Goal: Task Accomplishment & Management: Manage account settings

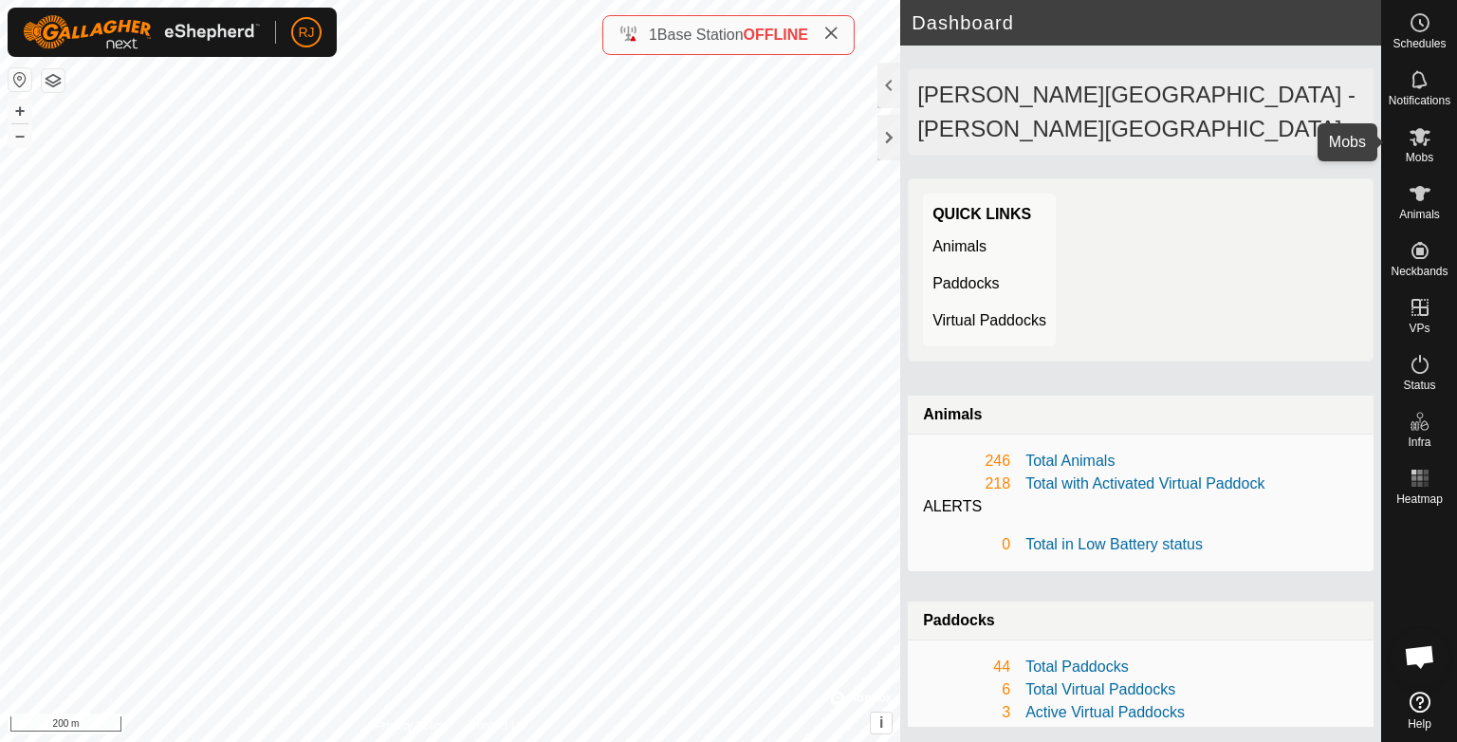
click at [1415, 152] on span "Mobs" at bounding box center [1420, 157] width 28 height 11
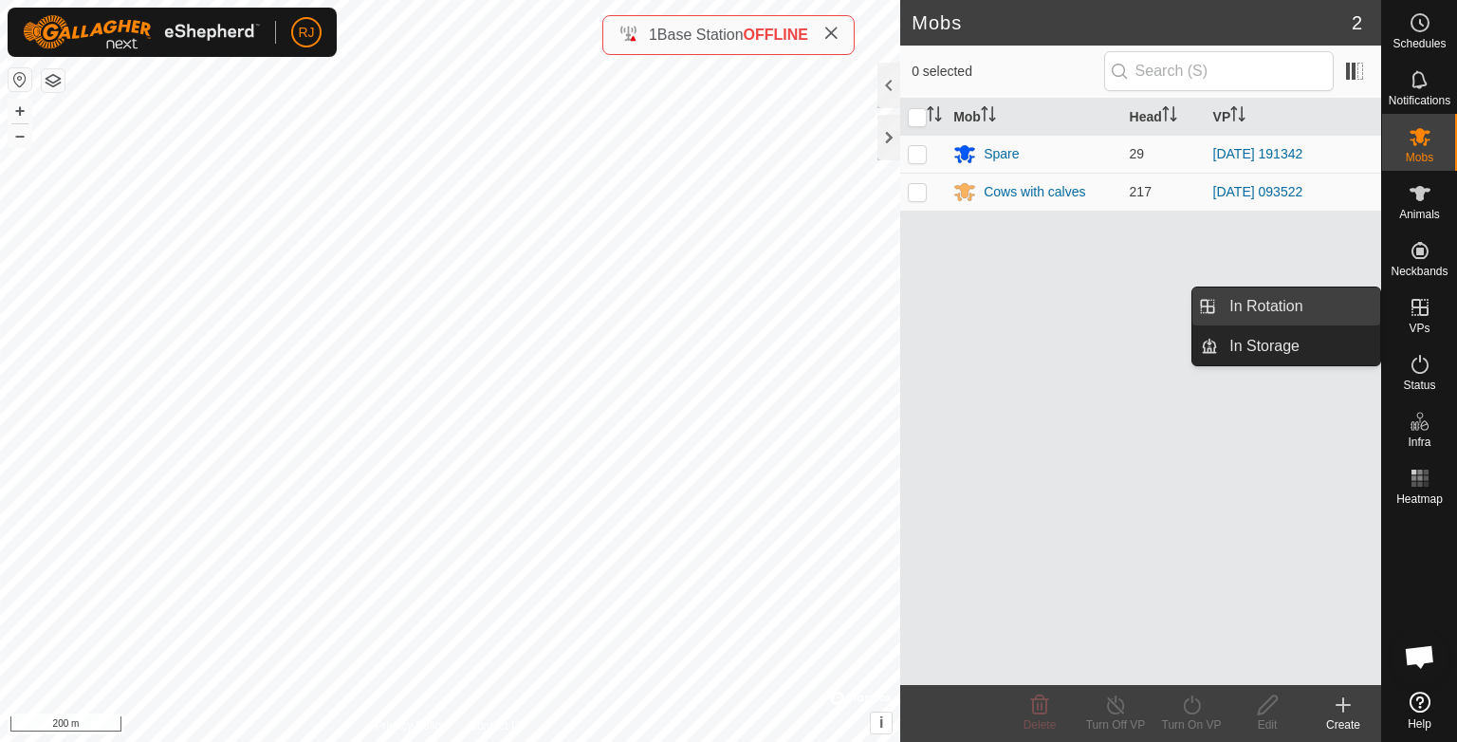
click at [1258, 307] on link "In Rotation" at bounding box center [1299, 306] width 162 height 38
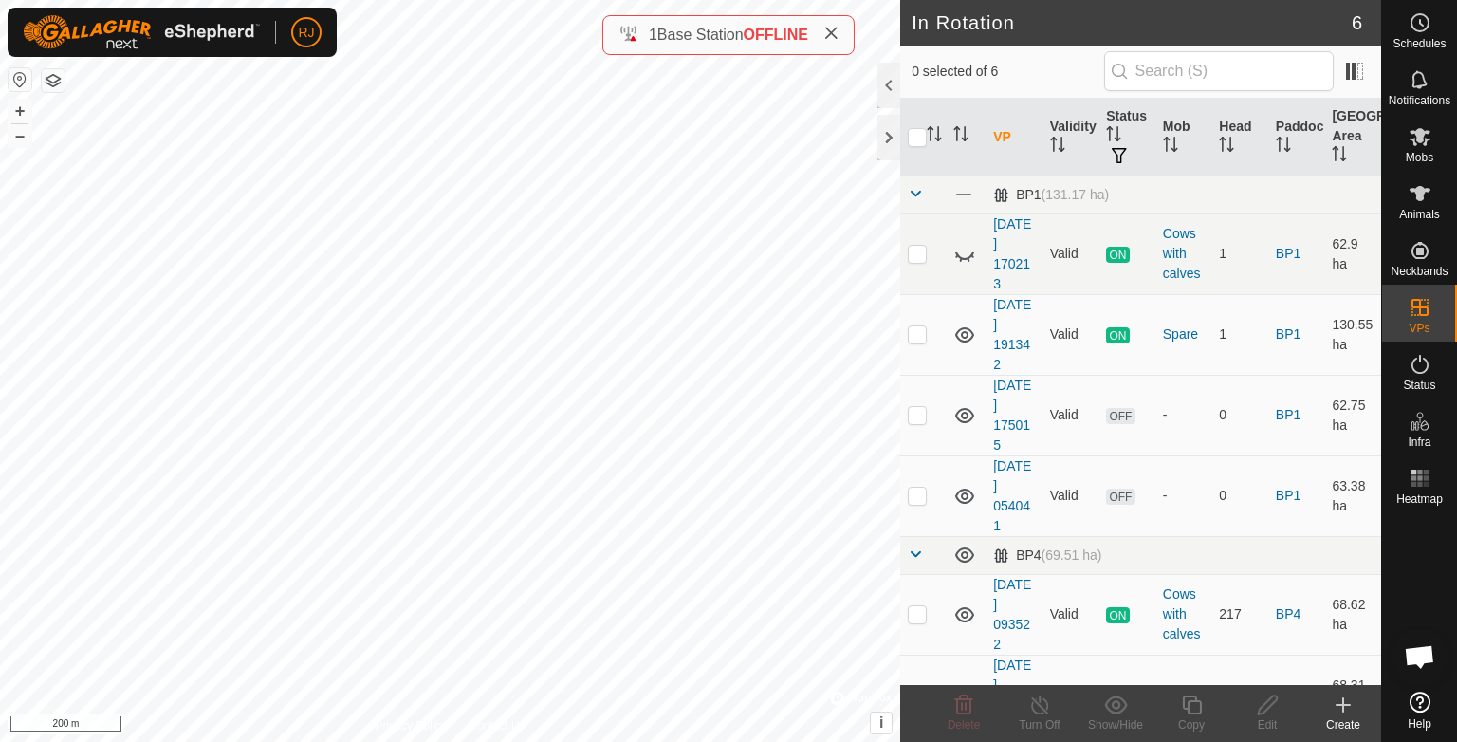
click at [1341, 696] on icon at bounding box center [1343, 704] width 23 height 23
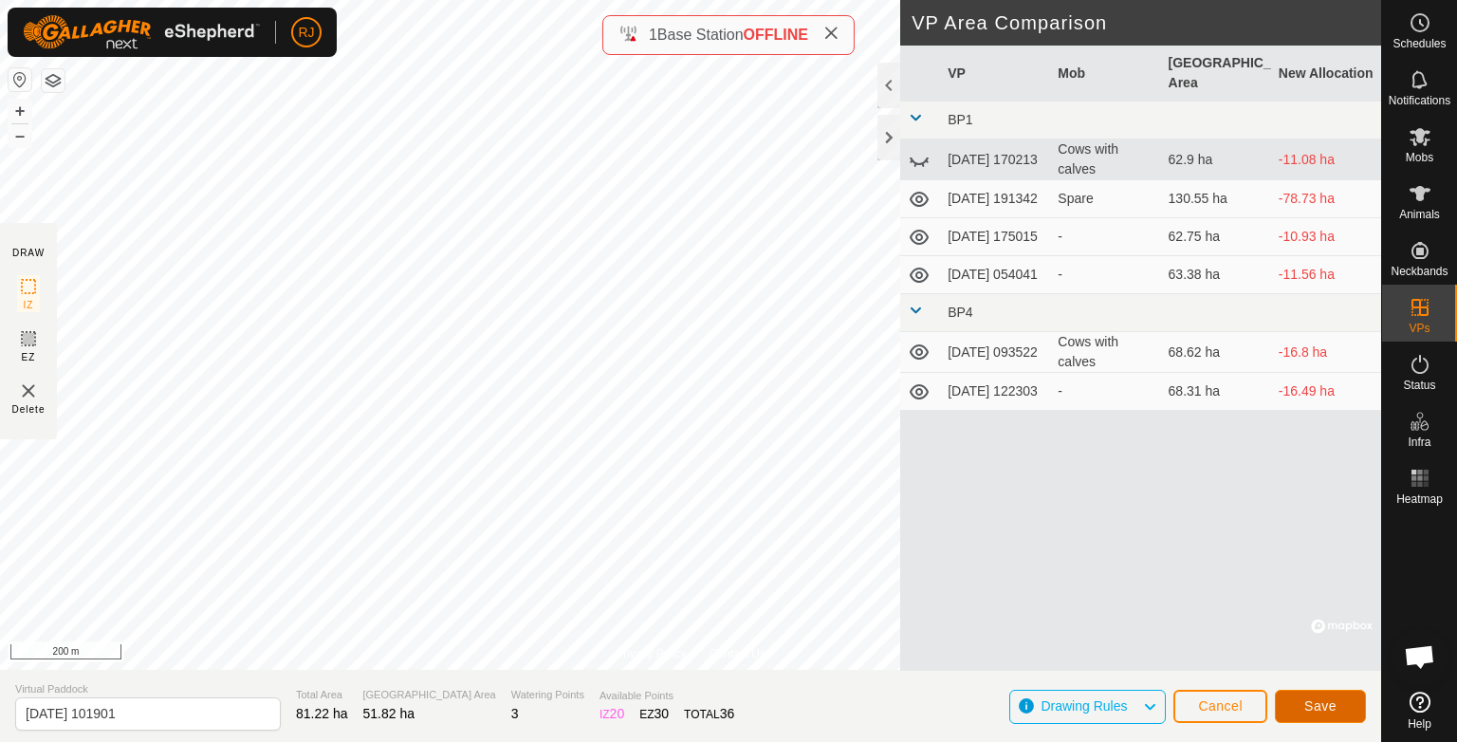
click at [1329, 704] on span "Save" at bounding box center [1320, 705] width 32 height 15
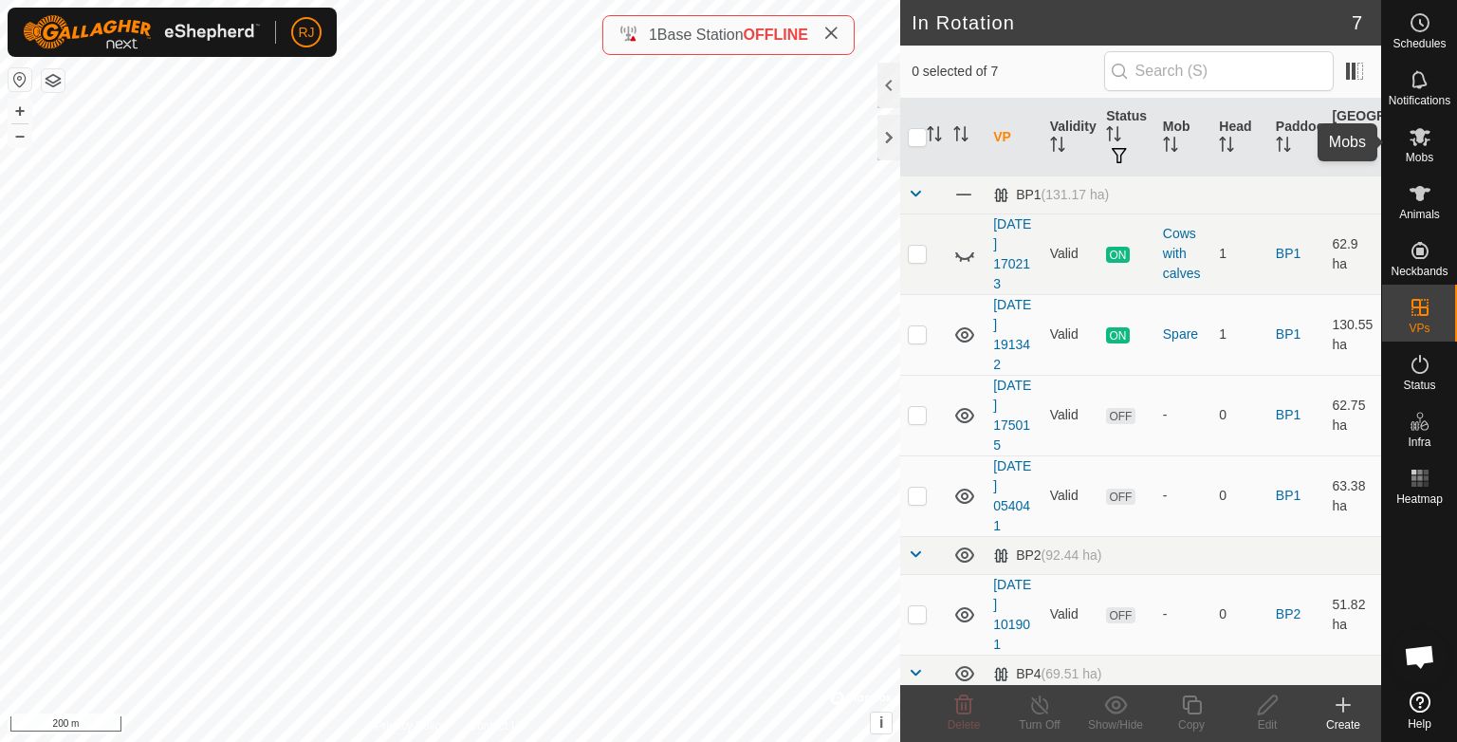
drag, startPoint x: 1421, startPoint y: 142, endPoint x: 1396, endPoint y: 157, distance: 29.0
click at [1421, 142] on icon at bounding box center [1419, 137] width 21 height 18
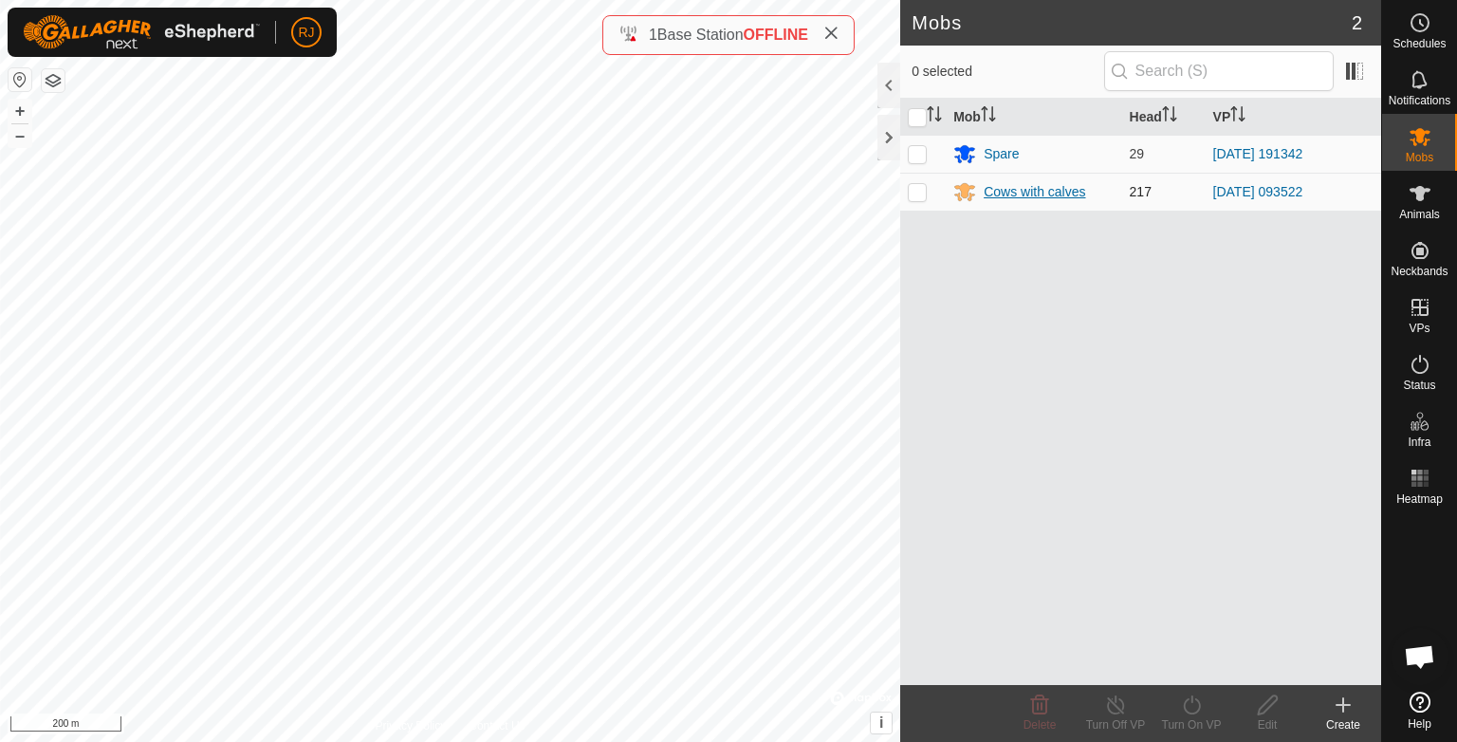
click at [1025, 192] on div "Cows with calves" at bounding box center [1034, 192] width 101 height 20
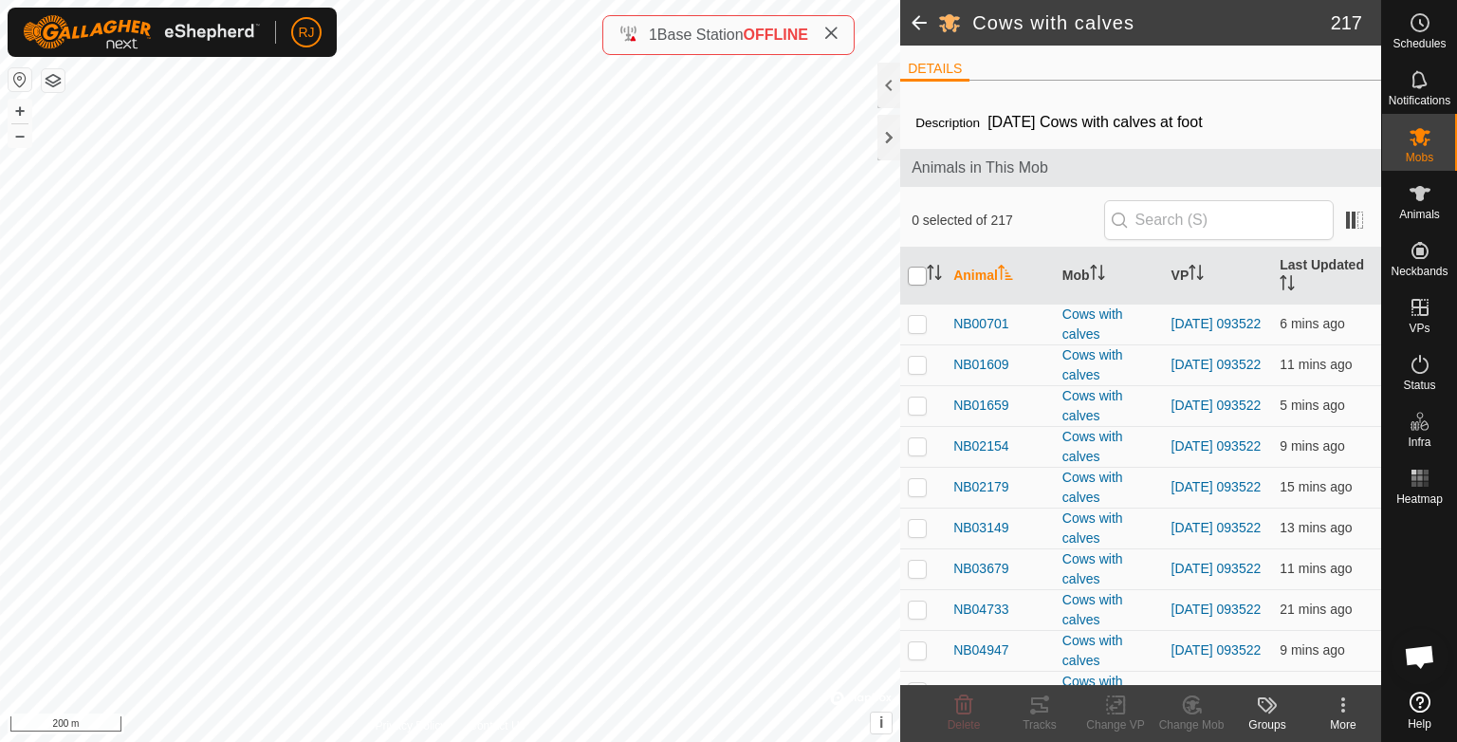
click at [918, 275] on input "checkbox" at bounding box center [917, 276] width 19 height 19
checkbox input "true"
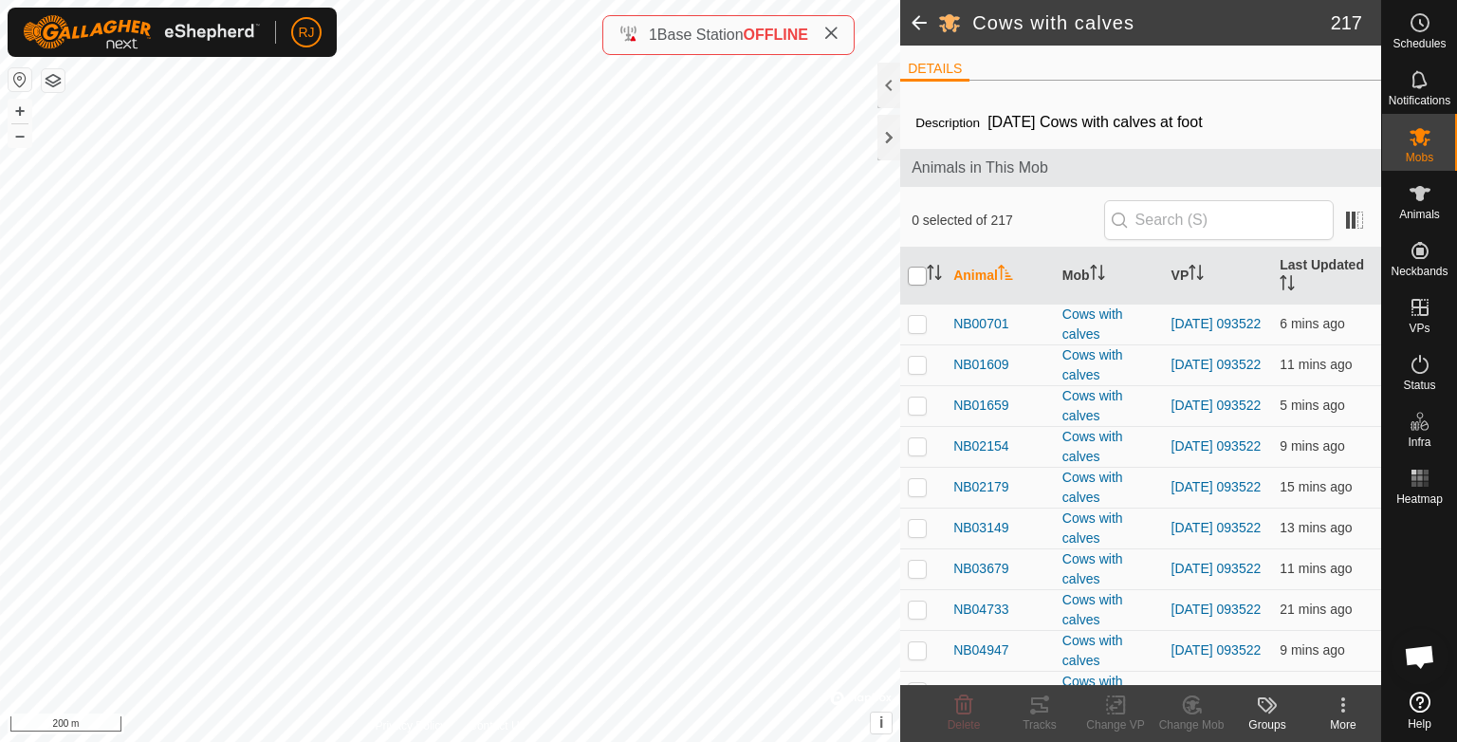
checkbox input "true"
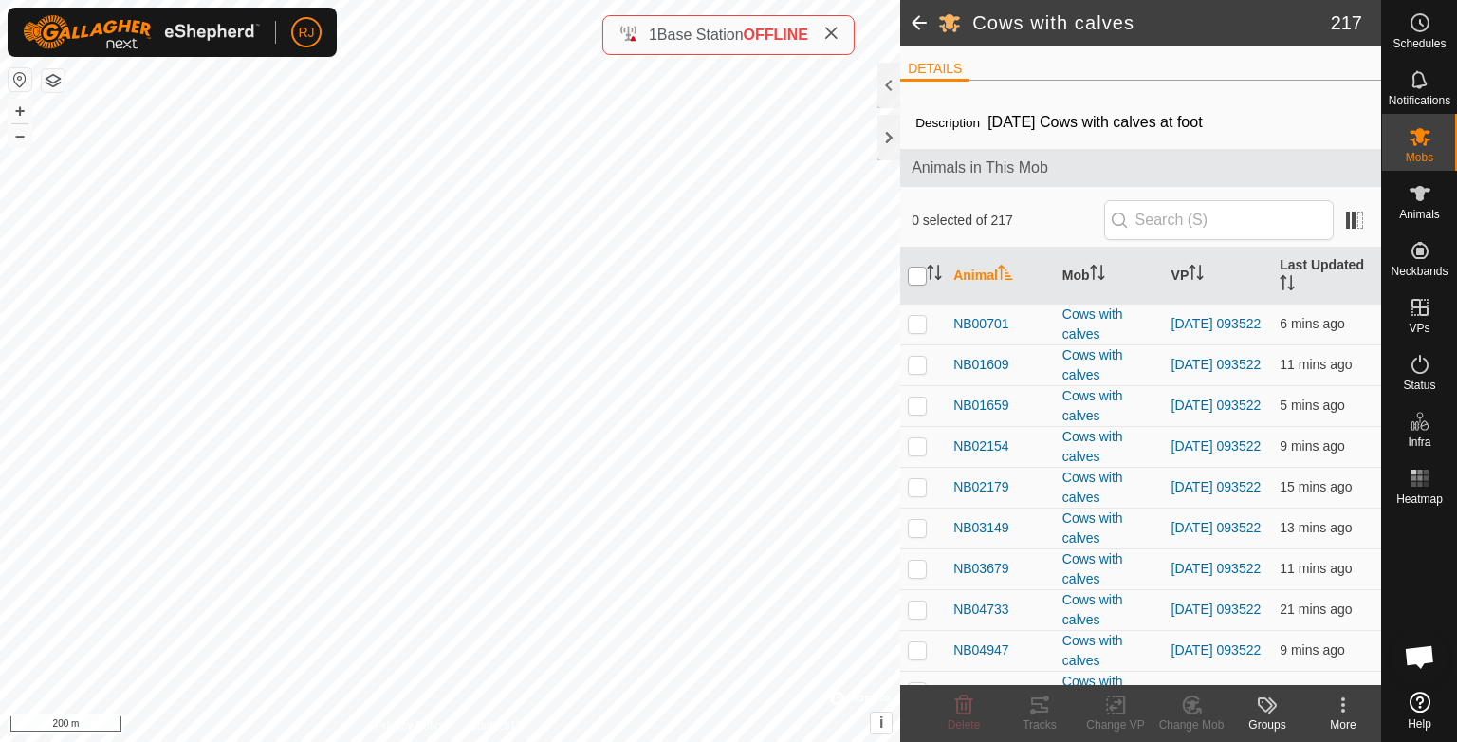
checkbox input "true"
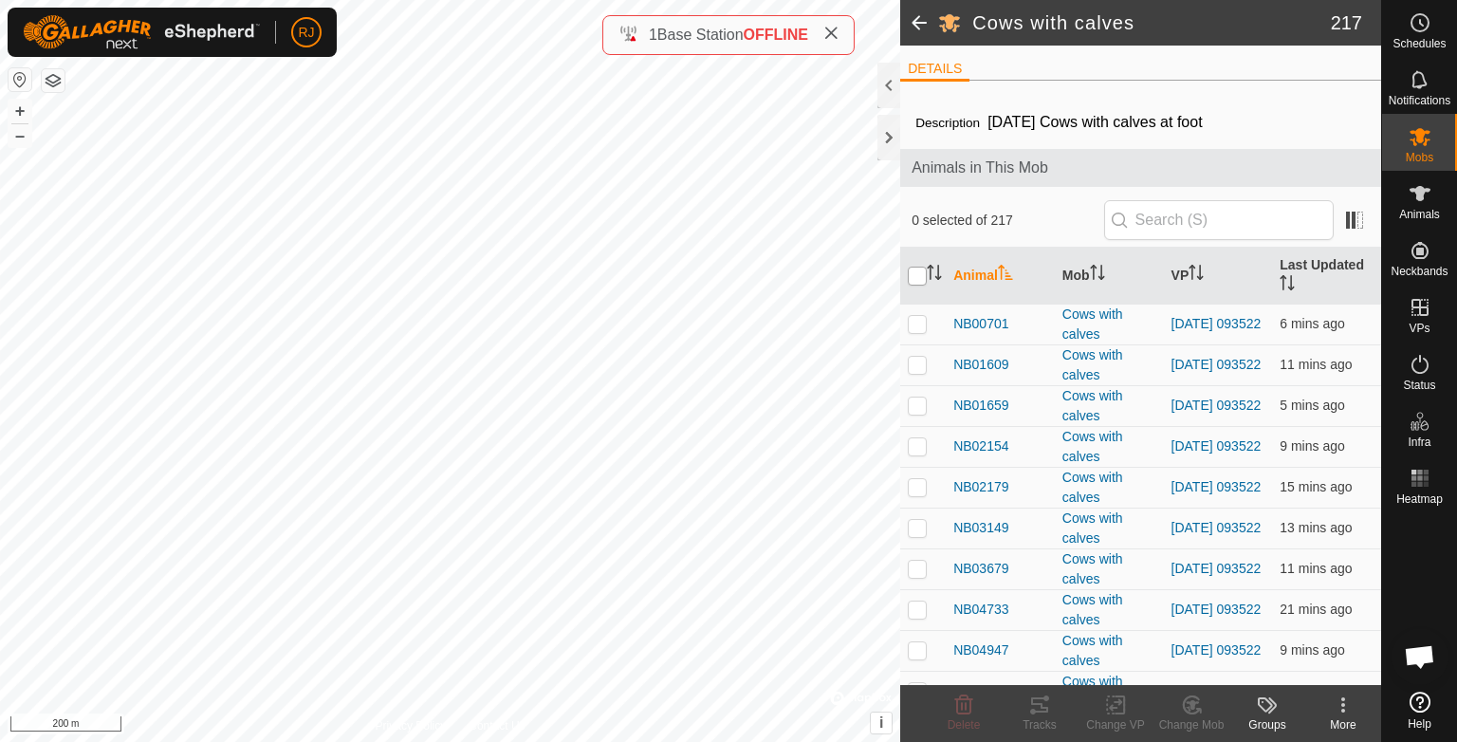
checkbox input "true"
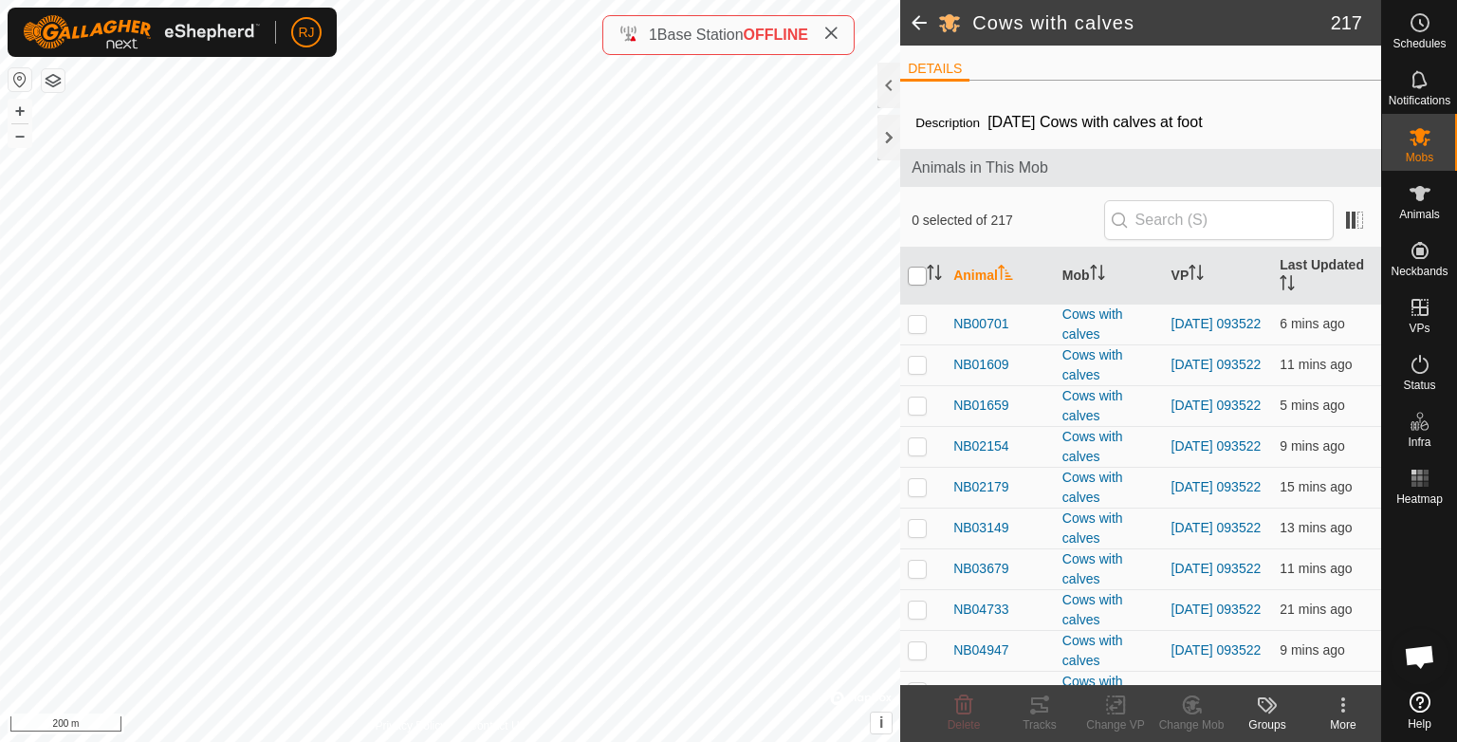
checkbox input "true"
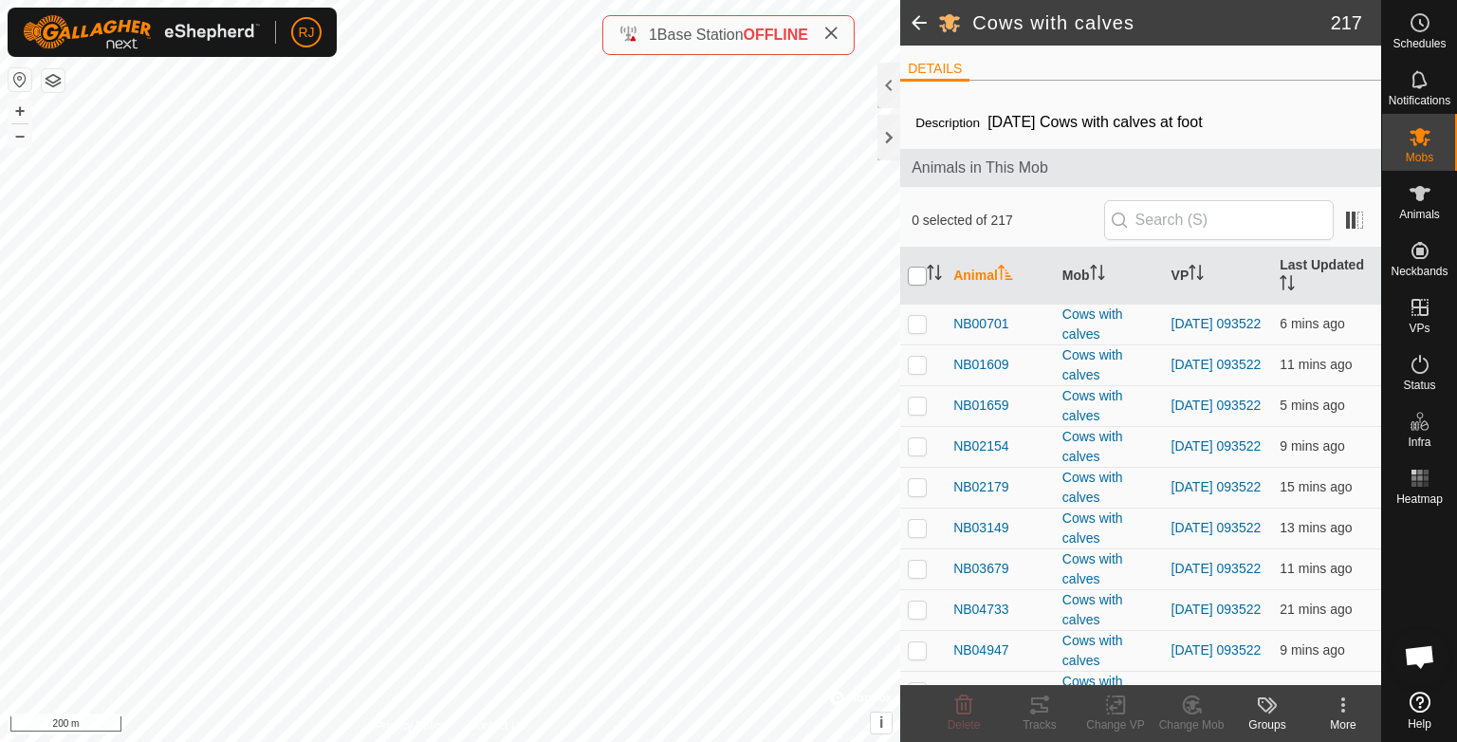
checkbox input "true"
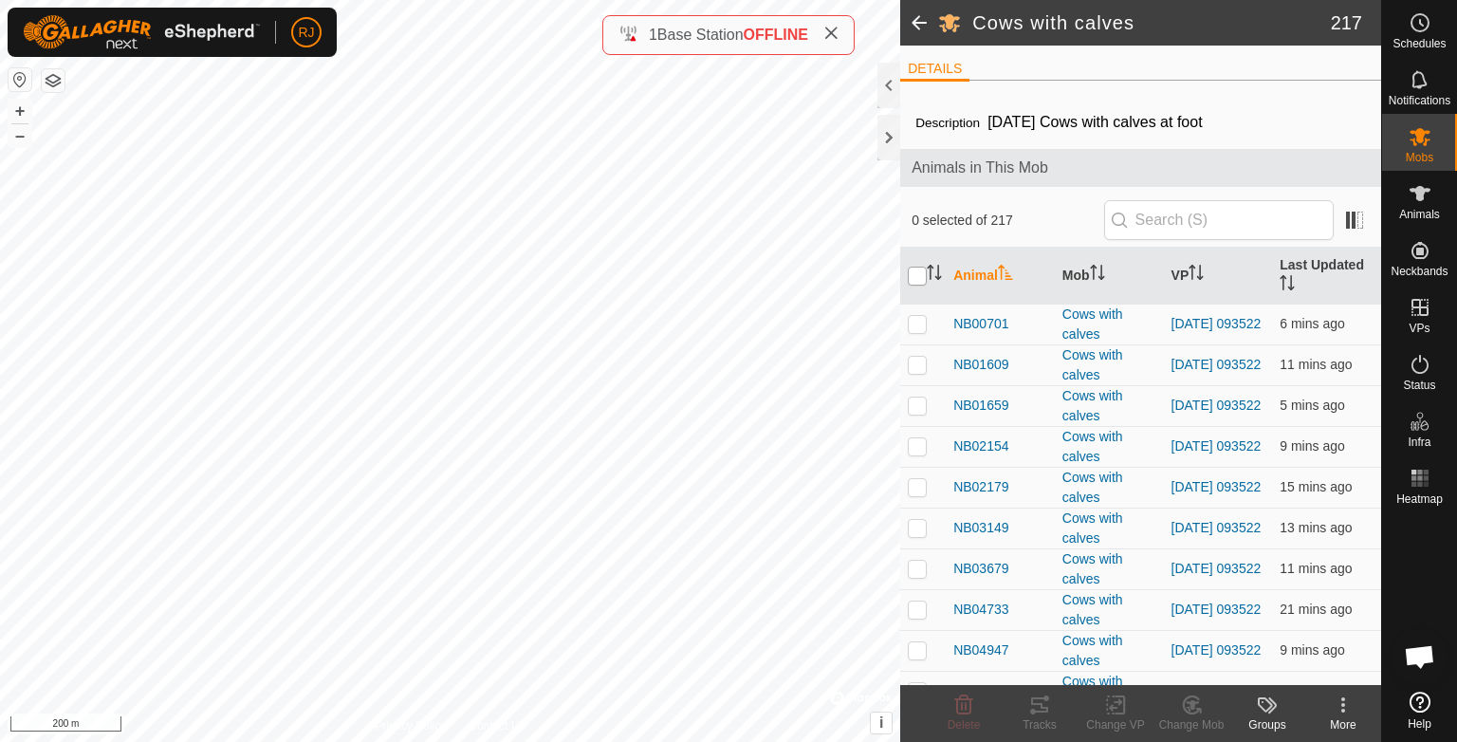
checkbox input "true"
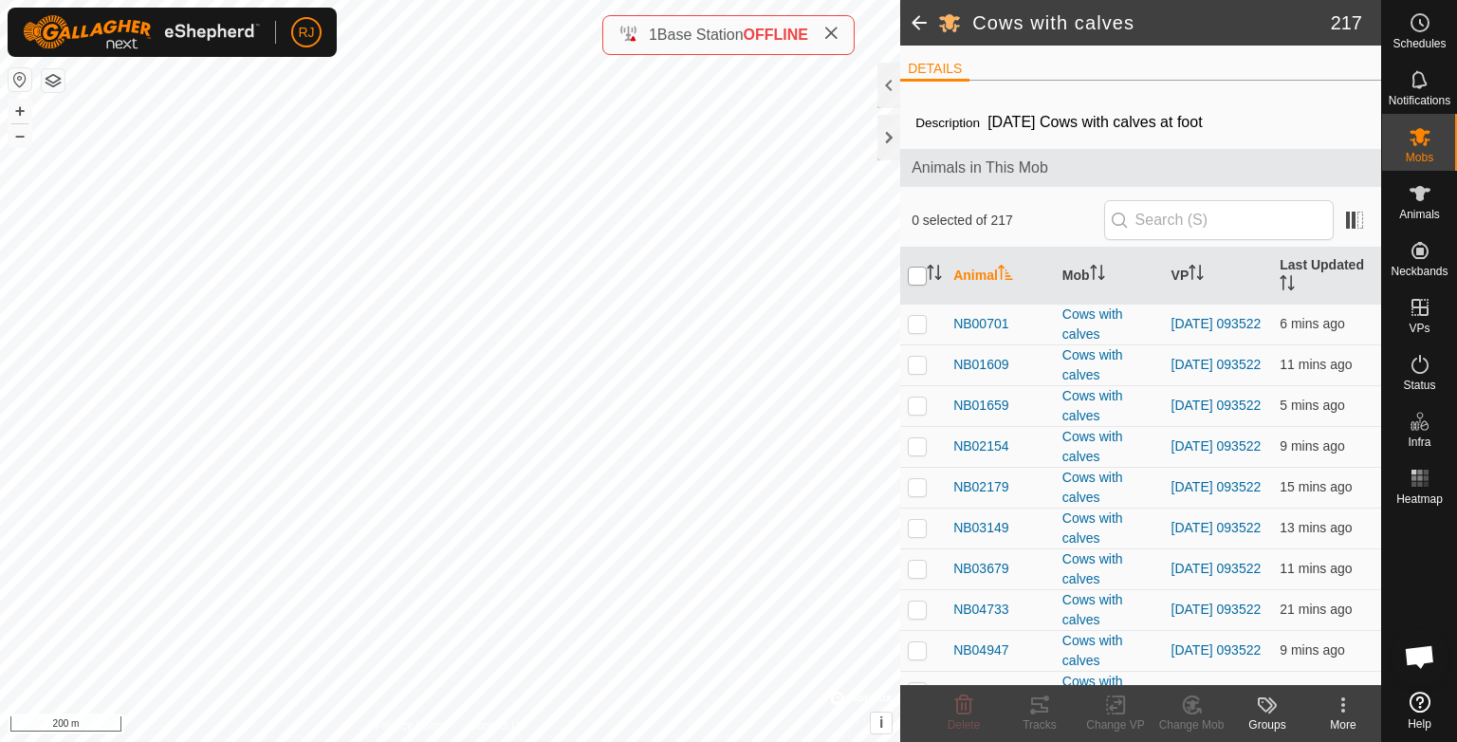
checkbox input "true"
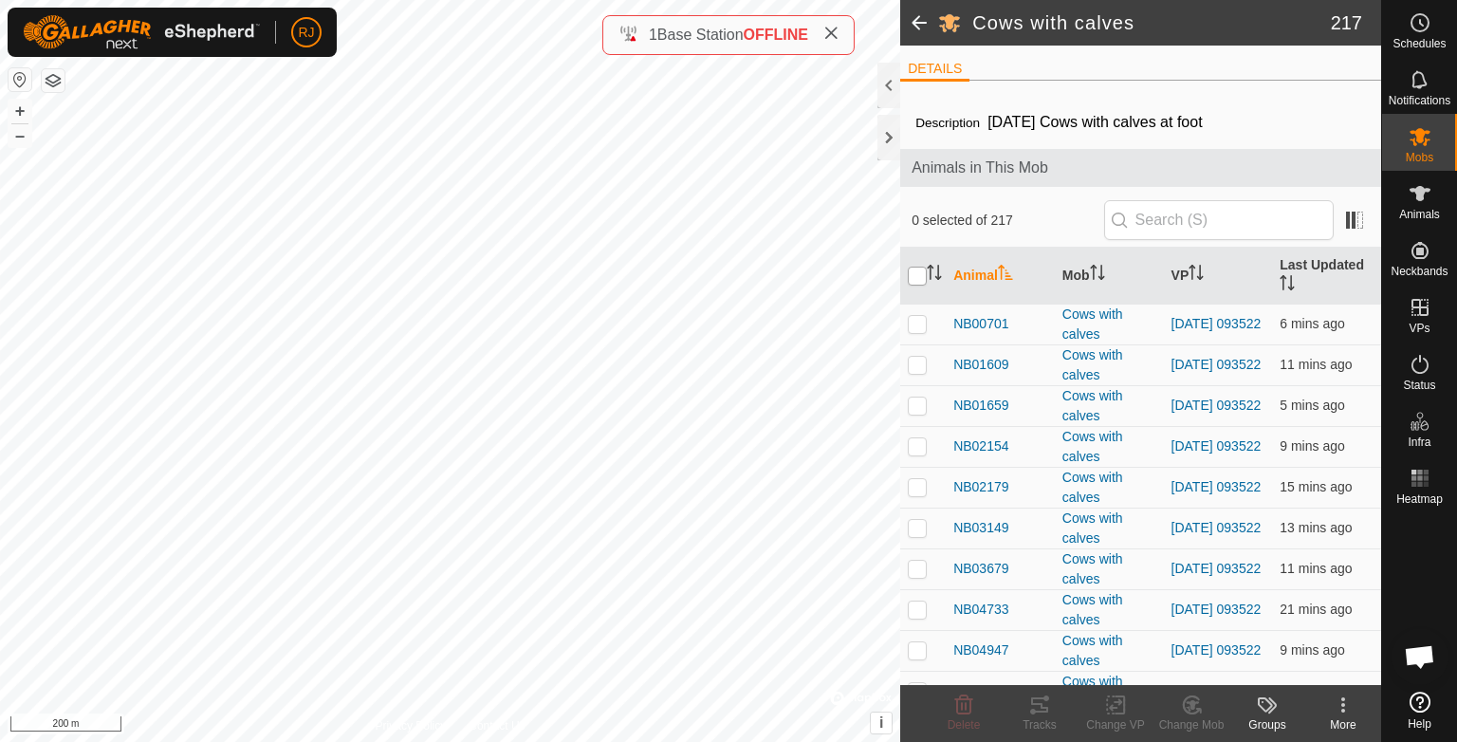
checkbox input "true"
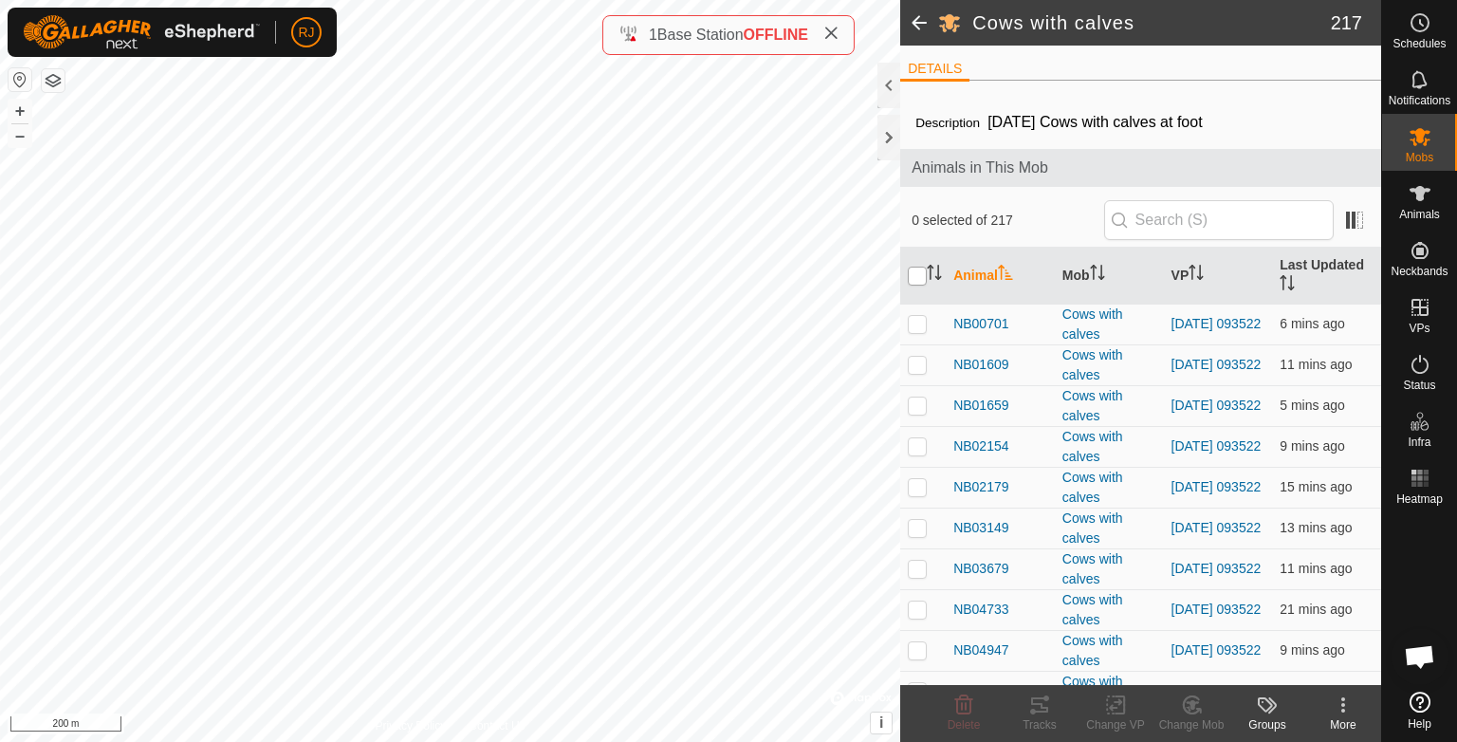
checkbox input "true"
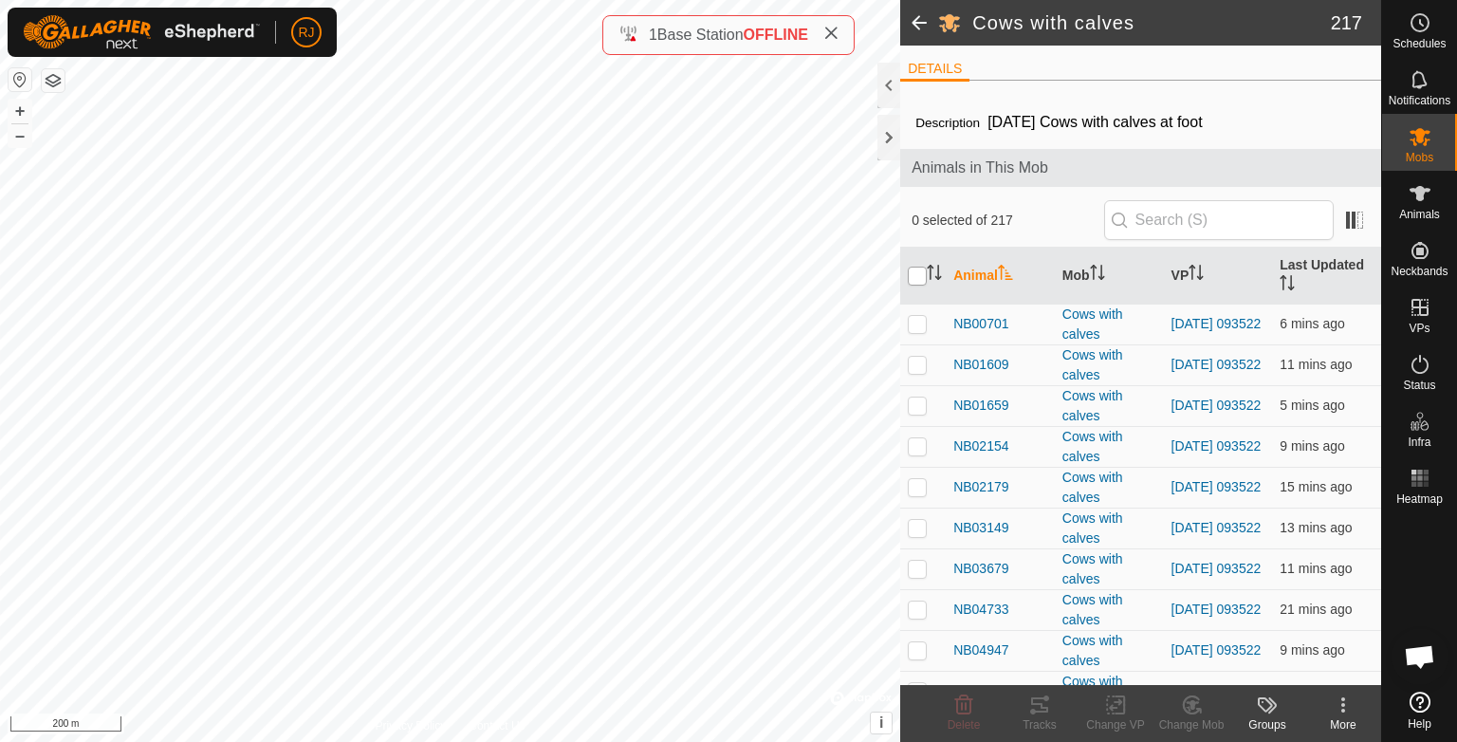
checkbox input "true"
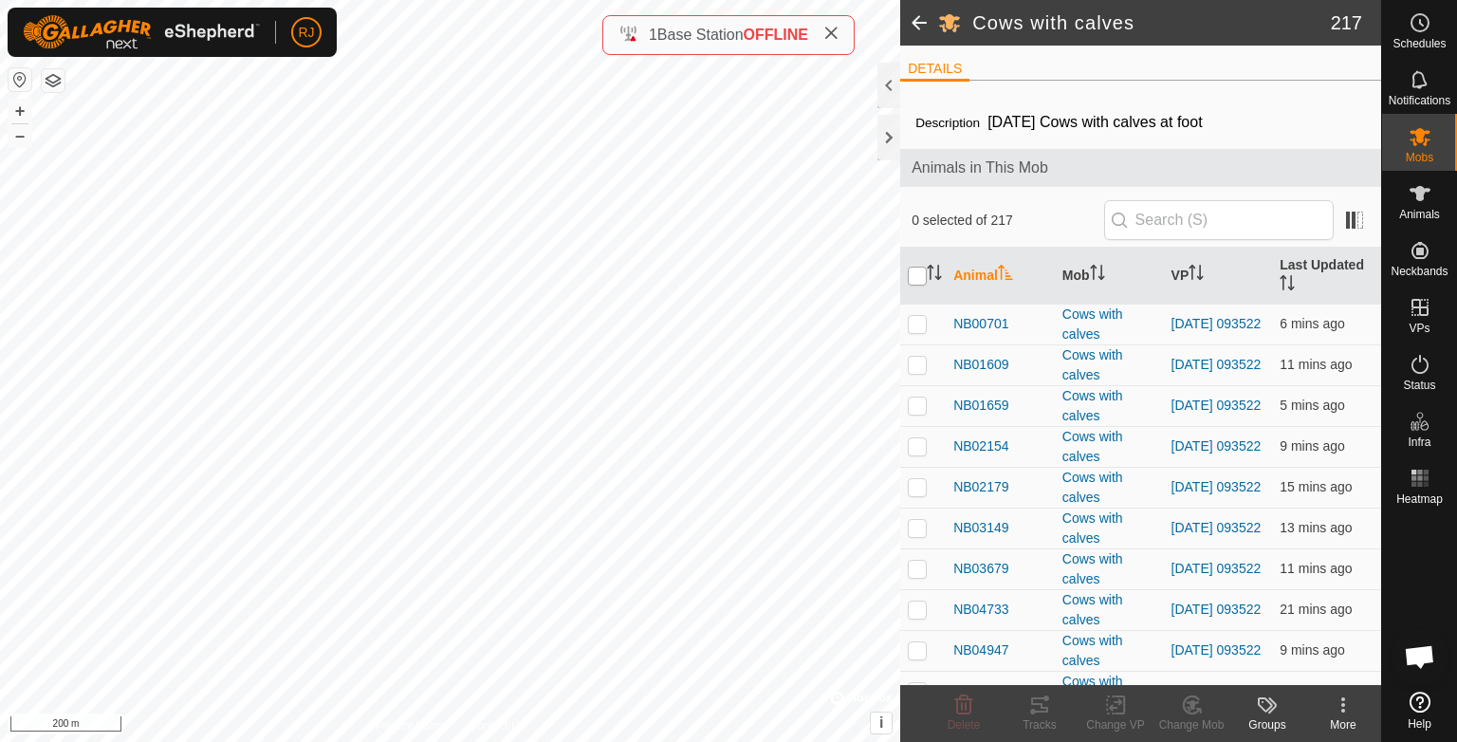
checkbox input "true"
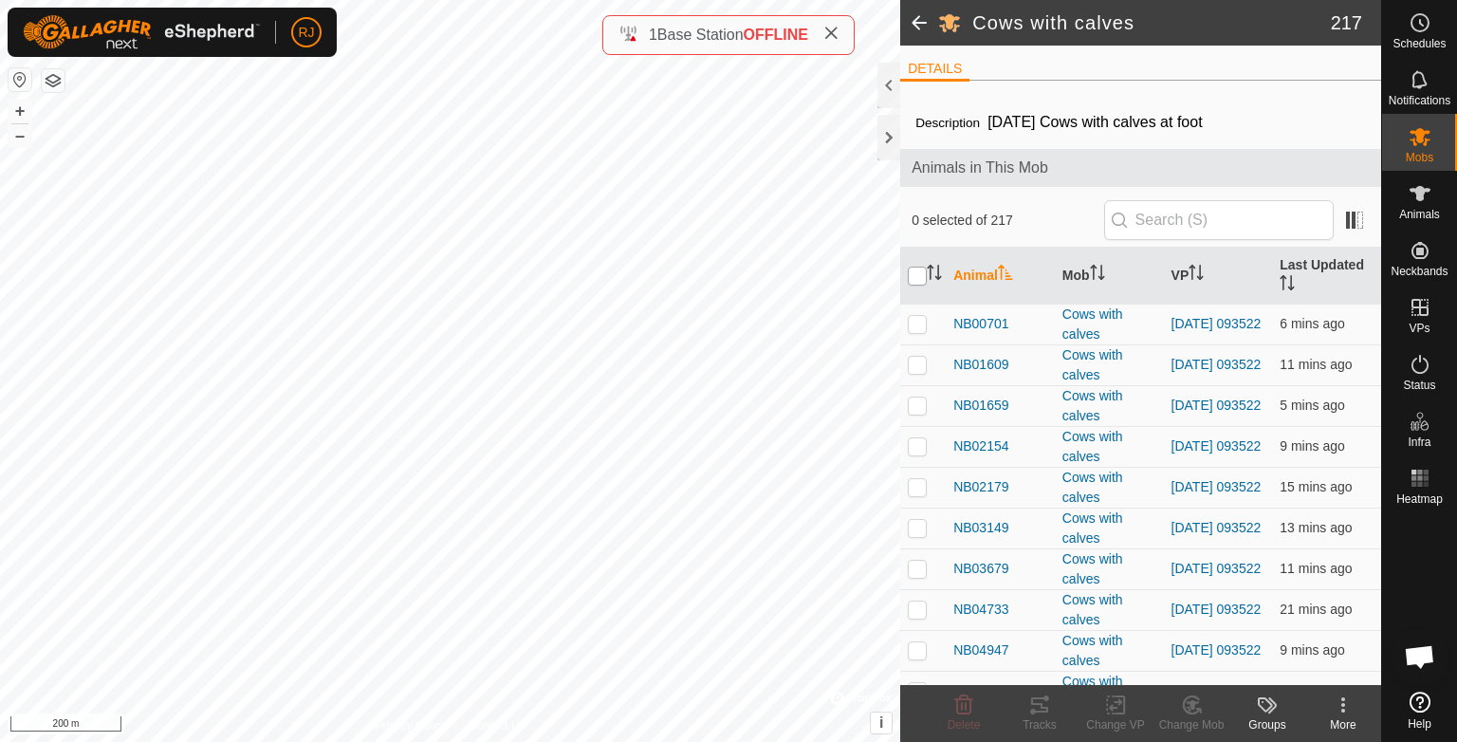
checkbox input "true"
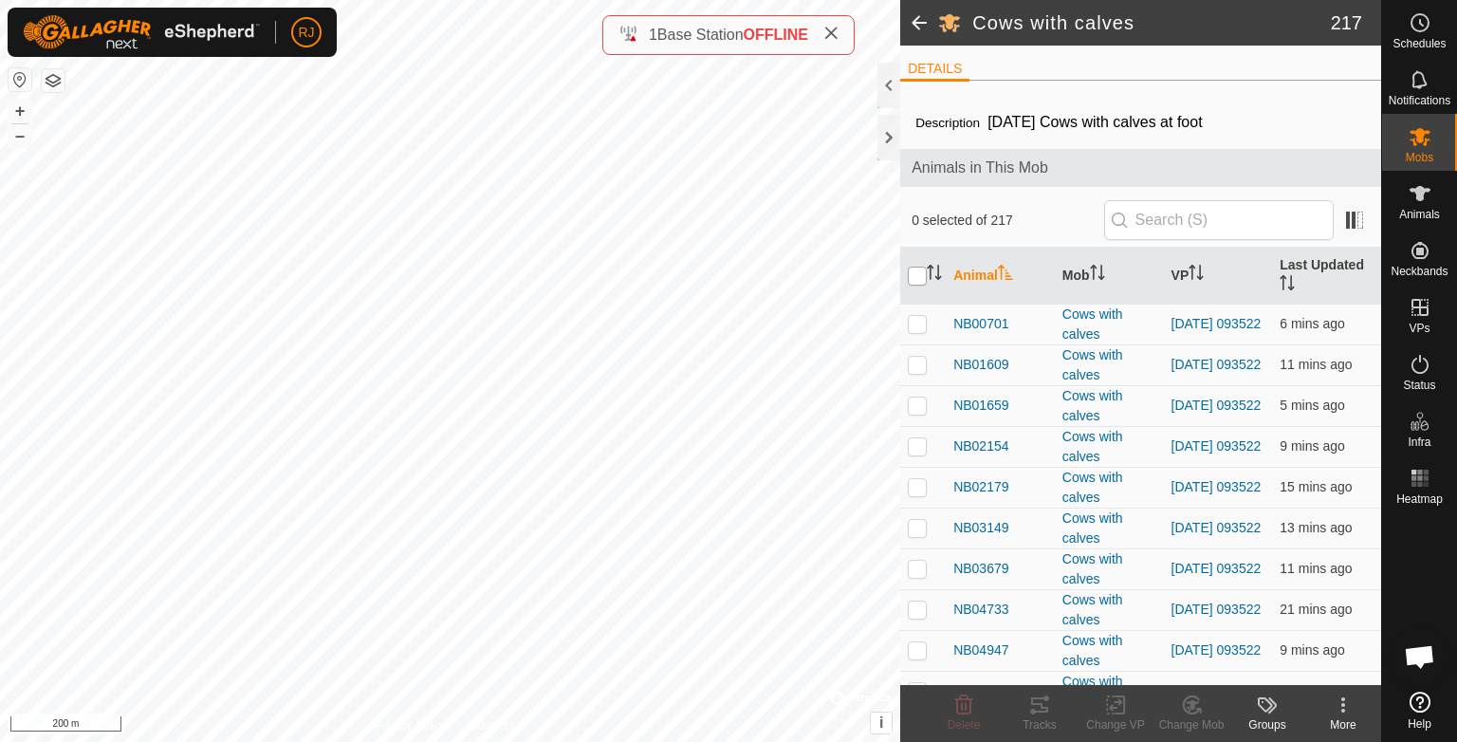
checkbox input "true"
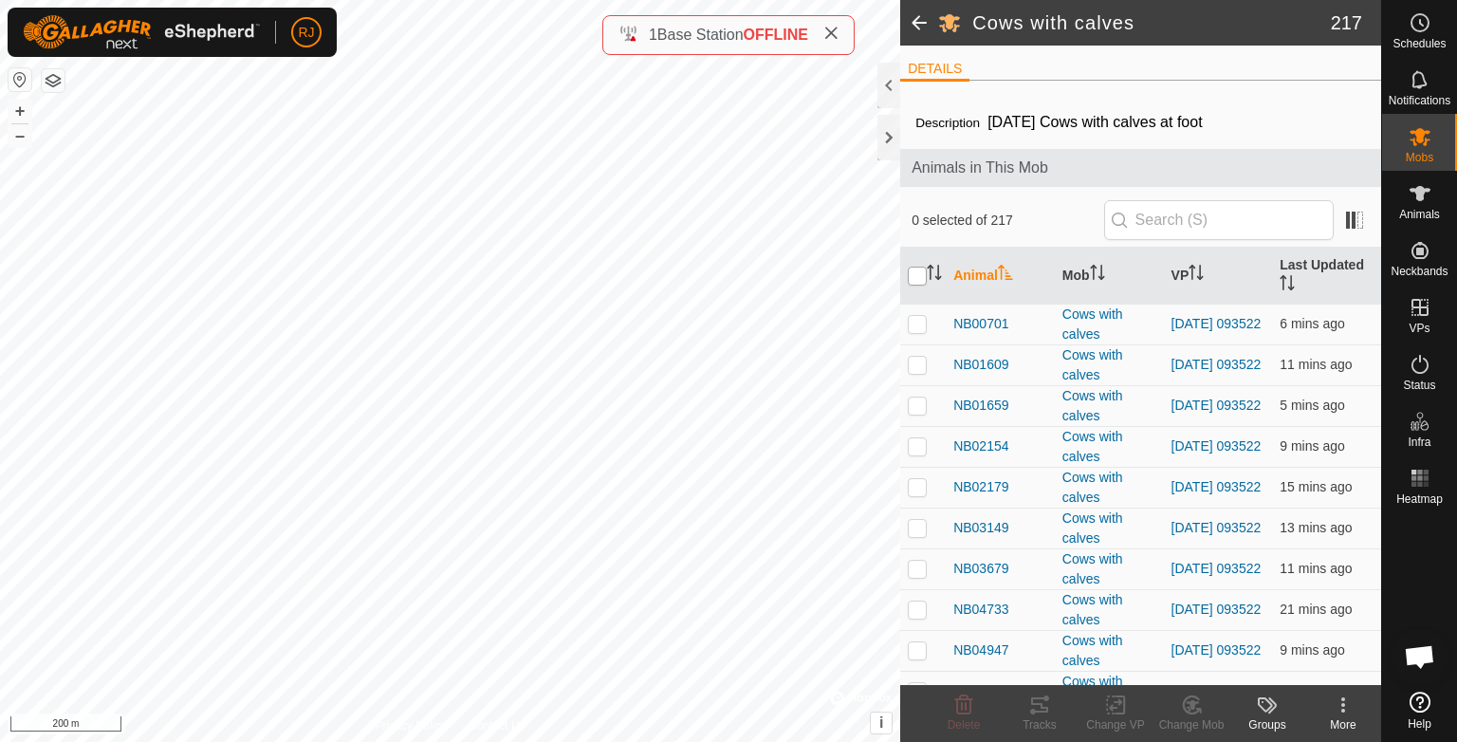
checkbox input "true"
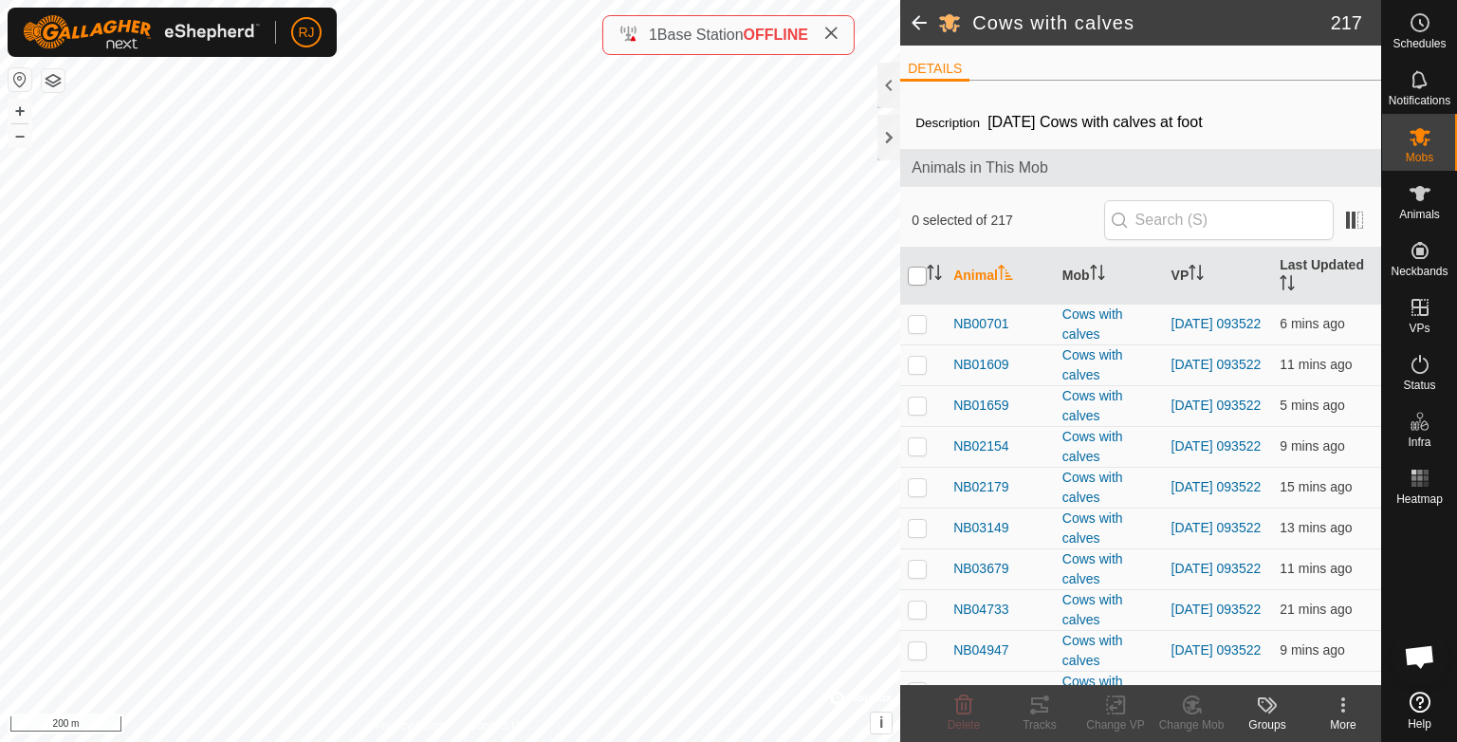
checkbox input "true"
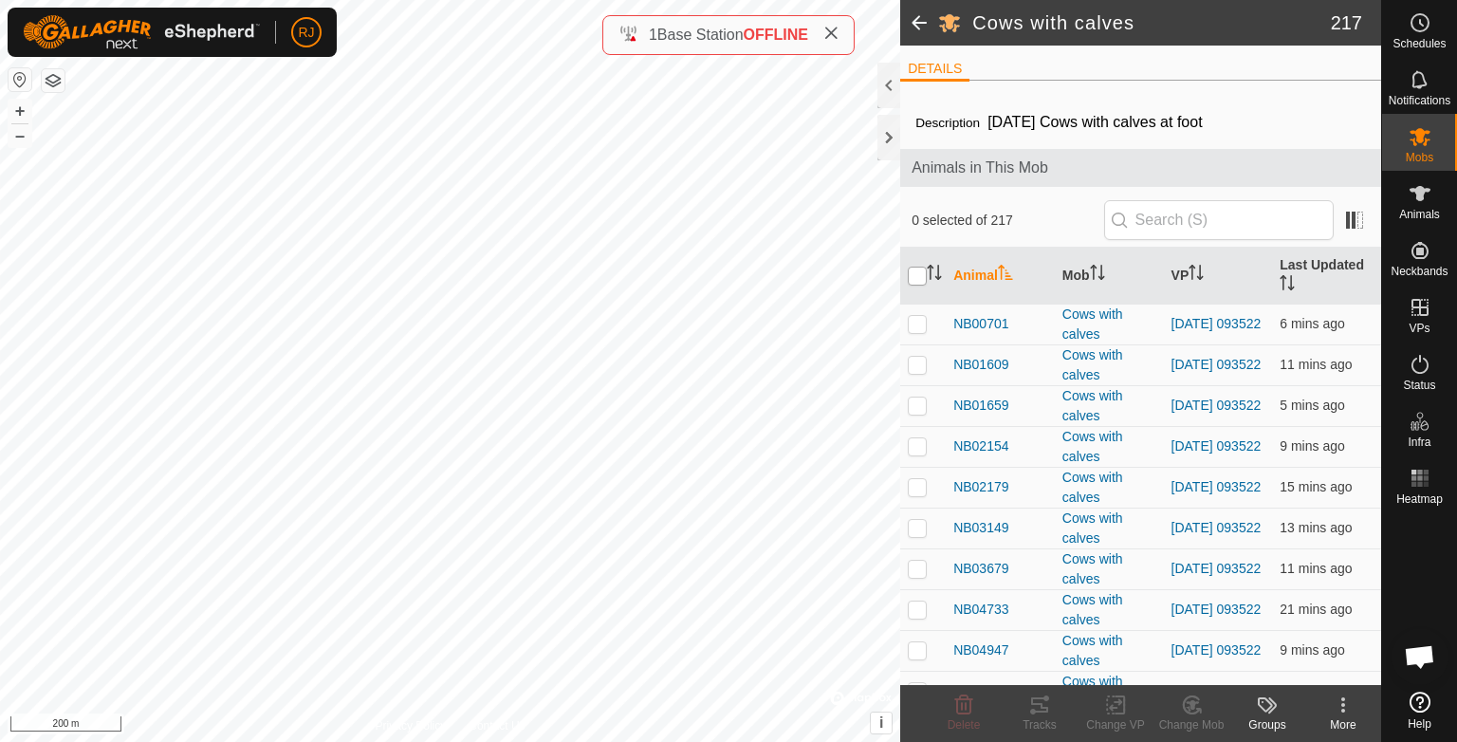
checkbox input "true"
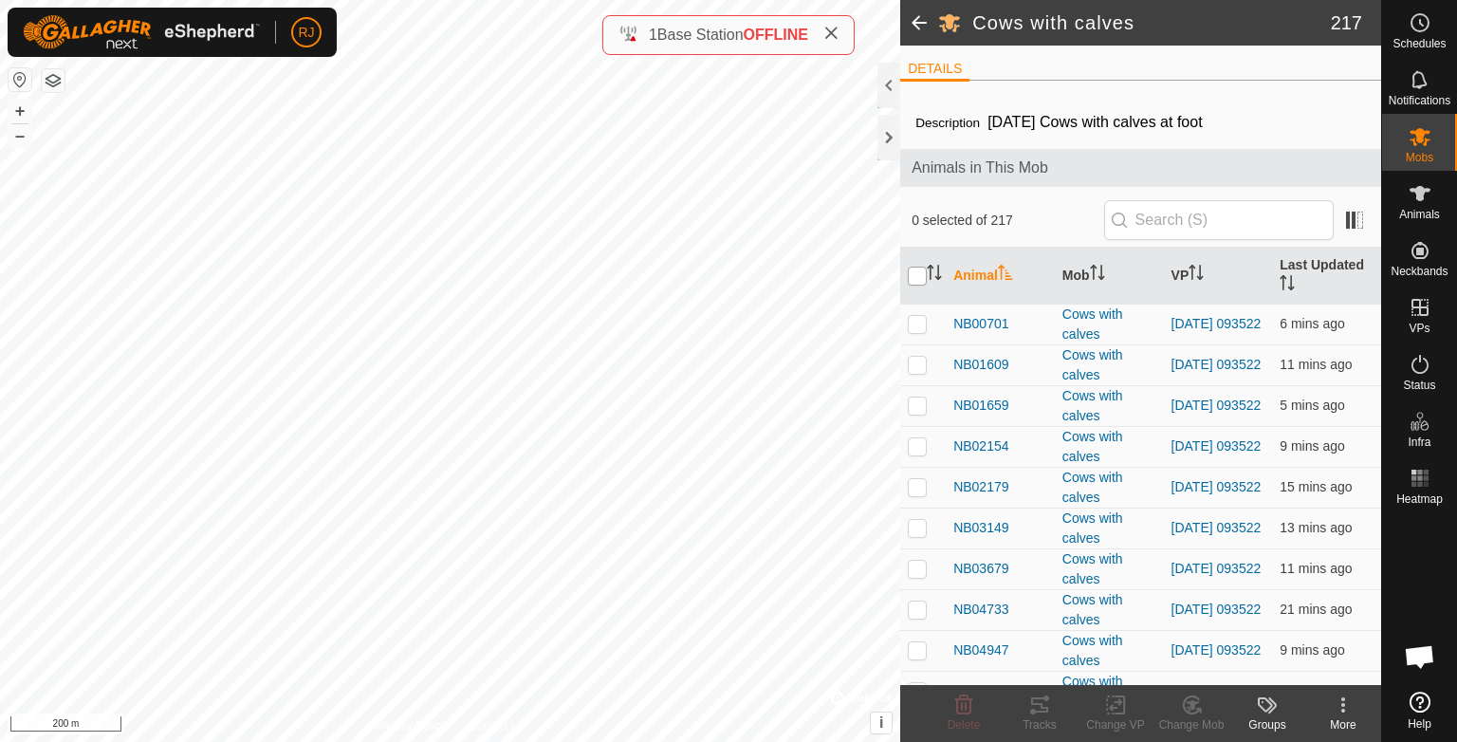
checkbox input "true"
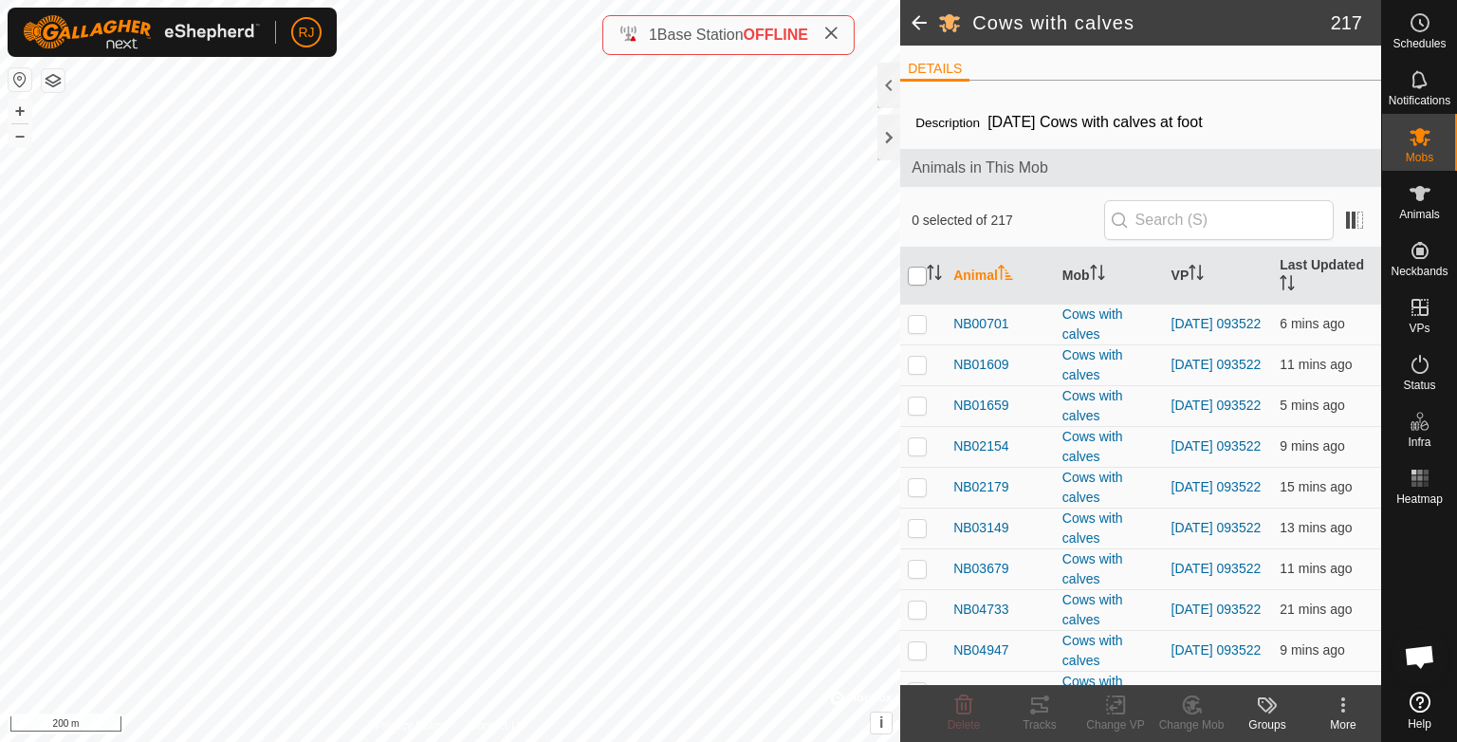
checkbox input "true"
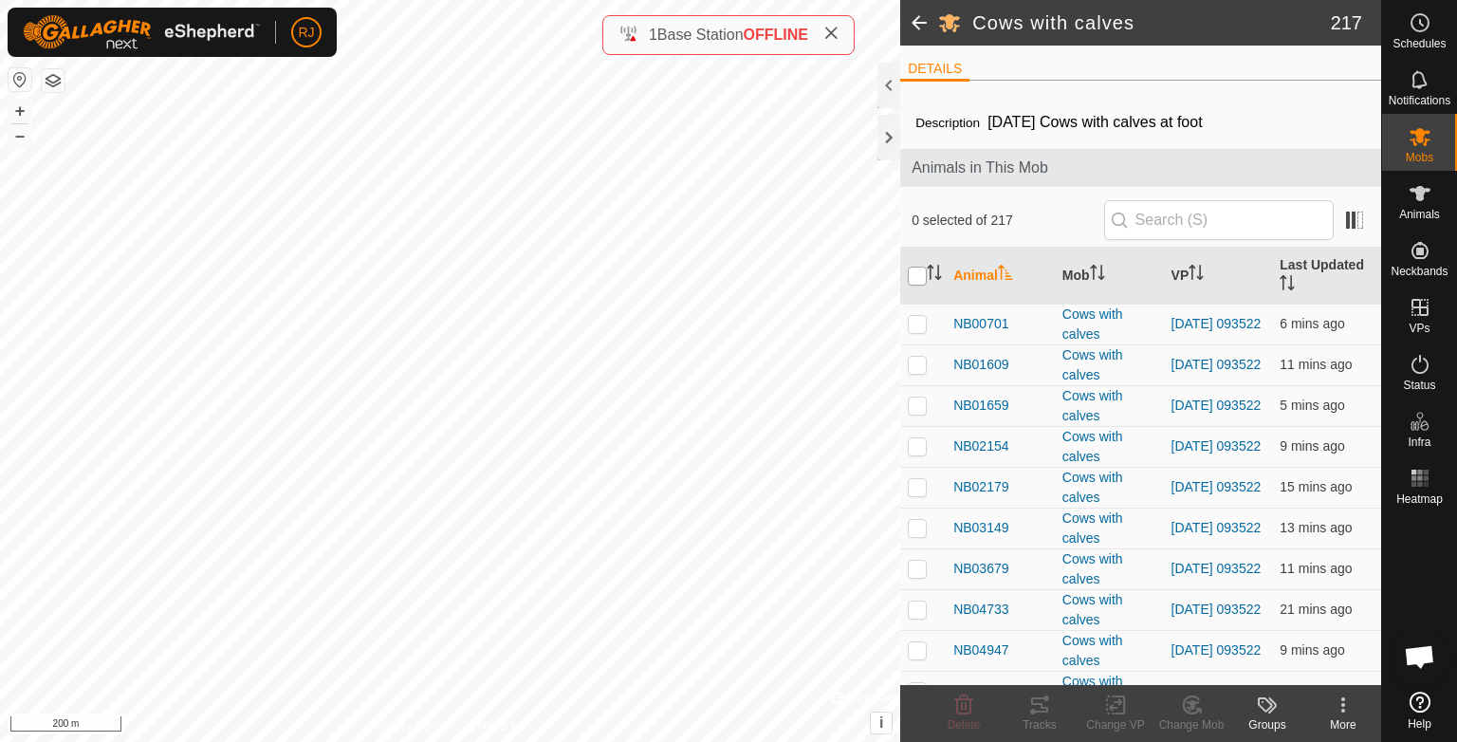
checkbox input "true"
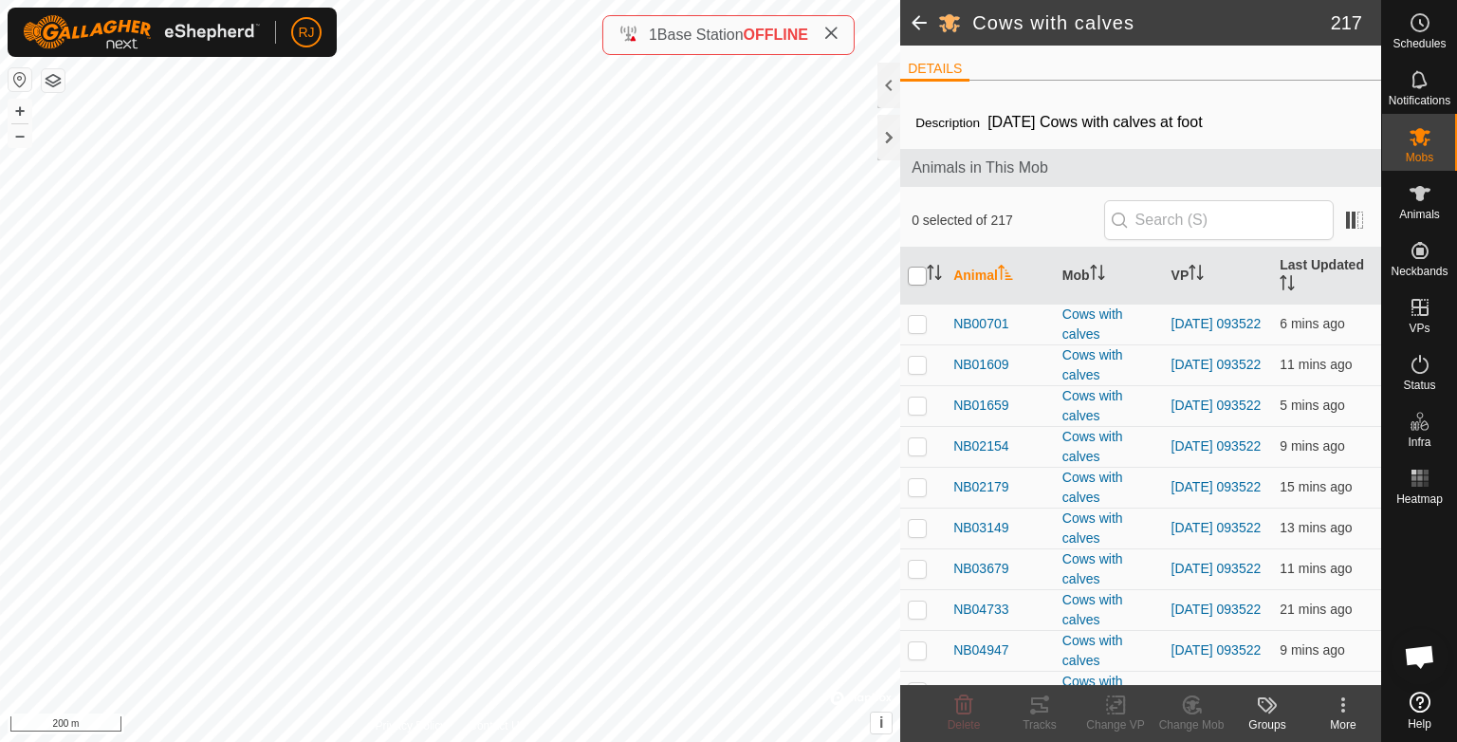
checkbox input "true"
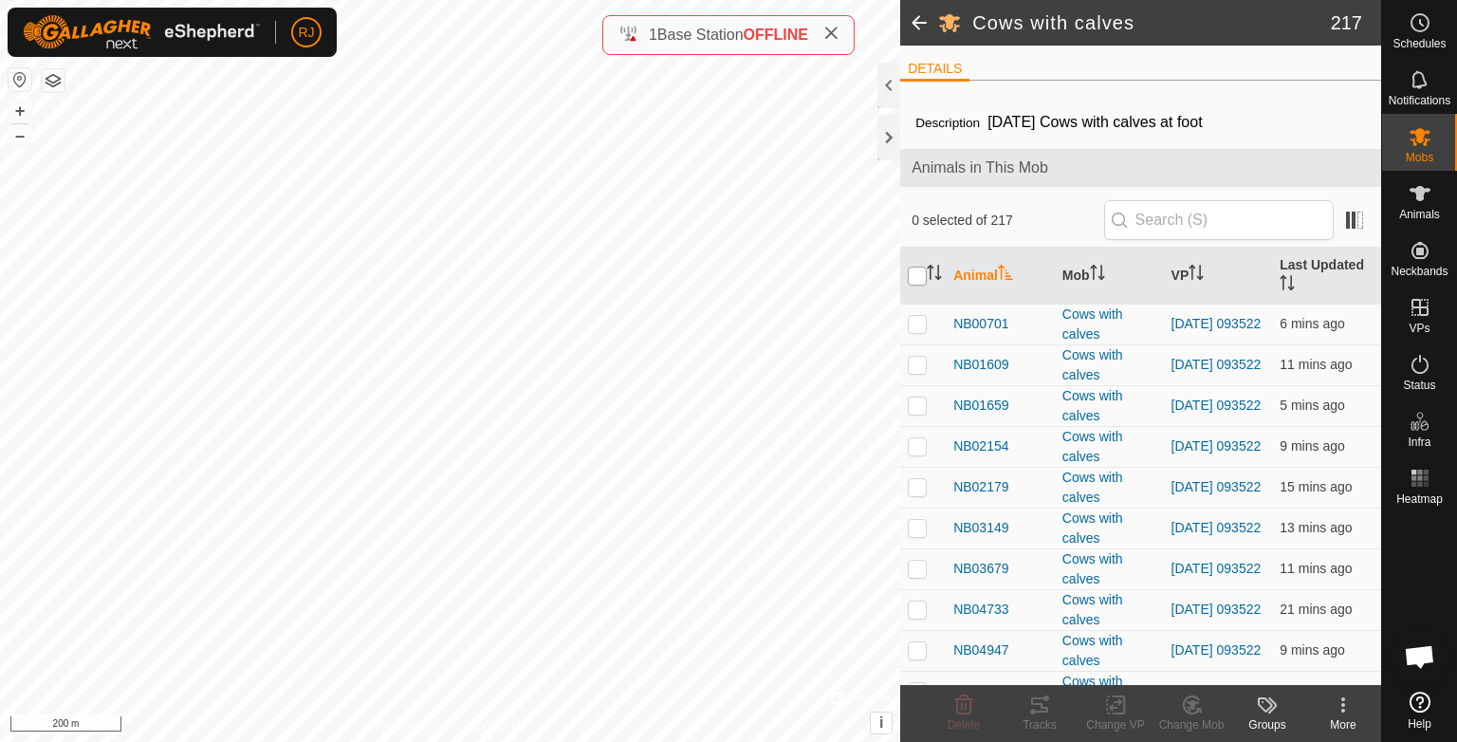
checkbox input "true"
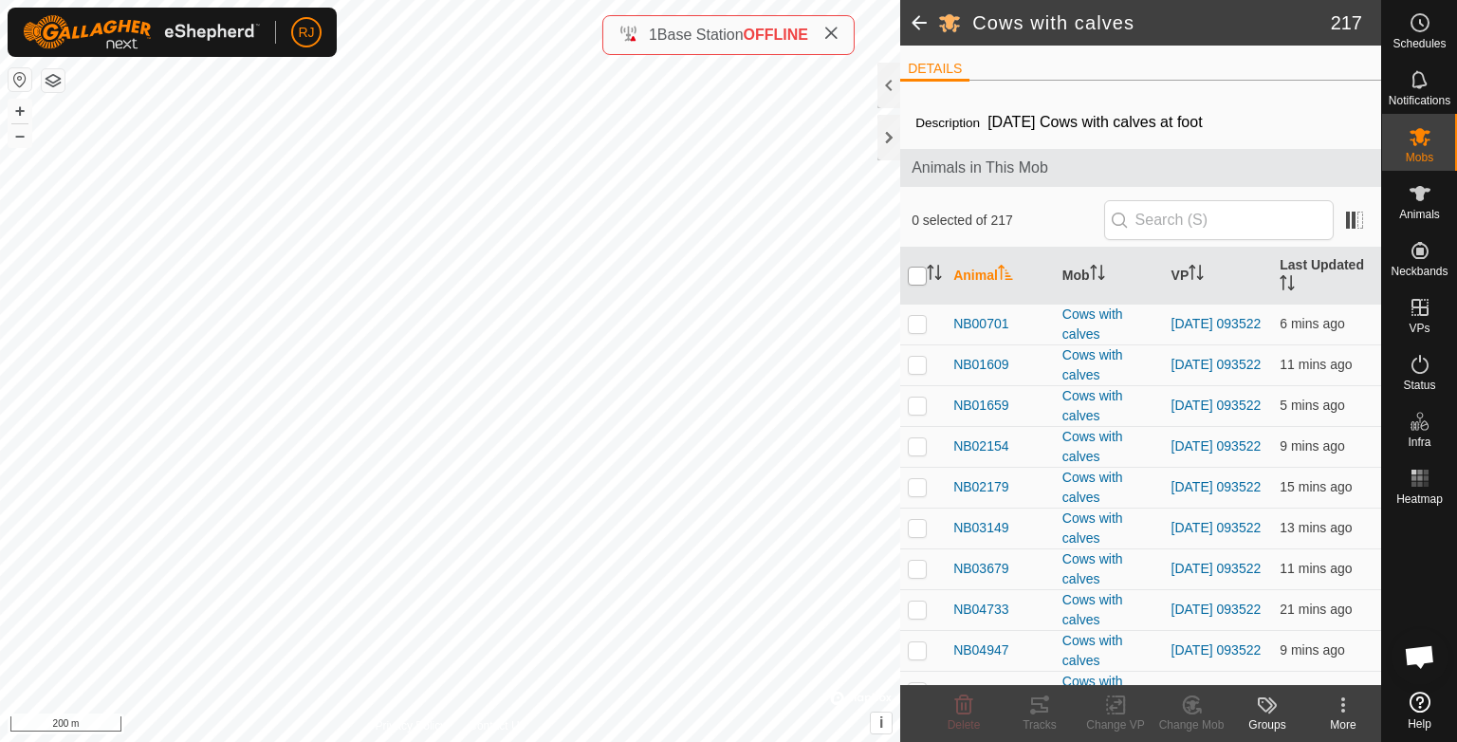
checkbox input "true"
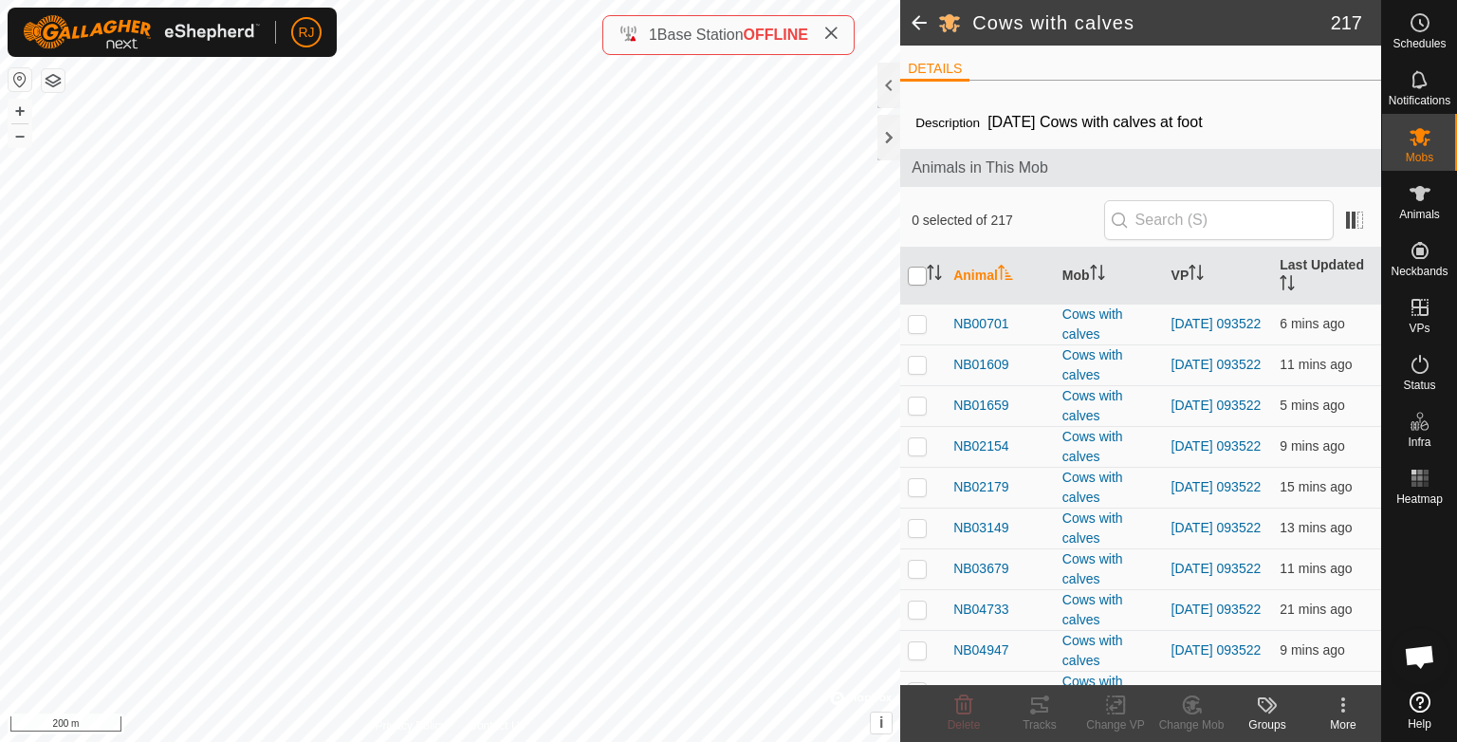
checkbox input "true"
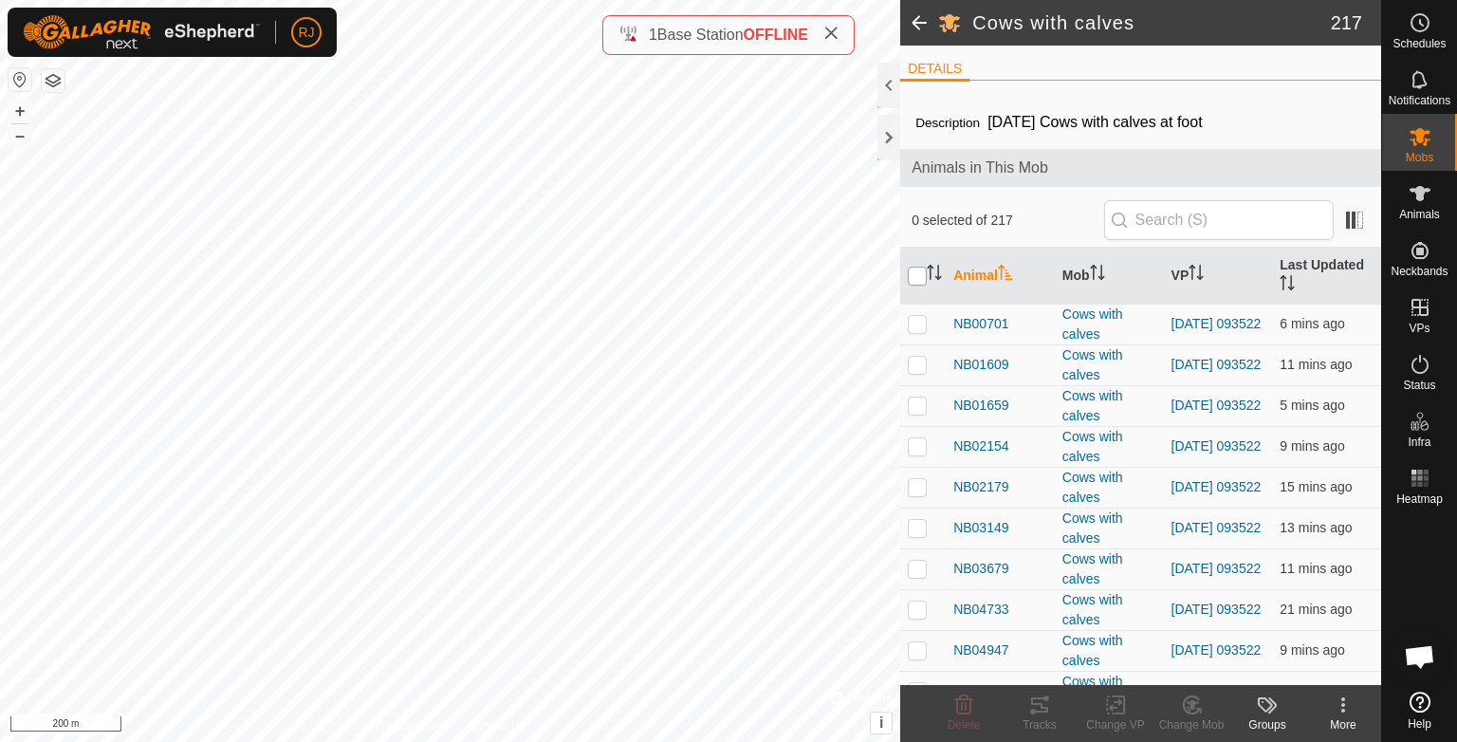
checkbox input "true"
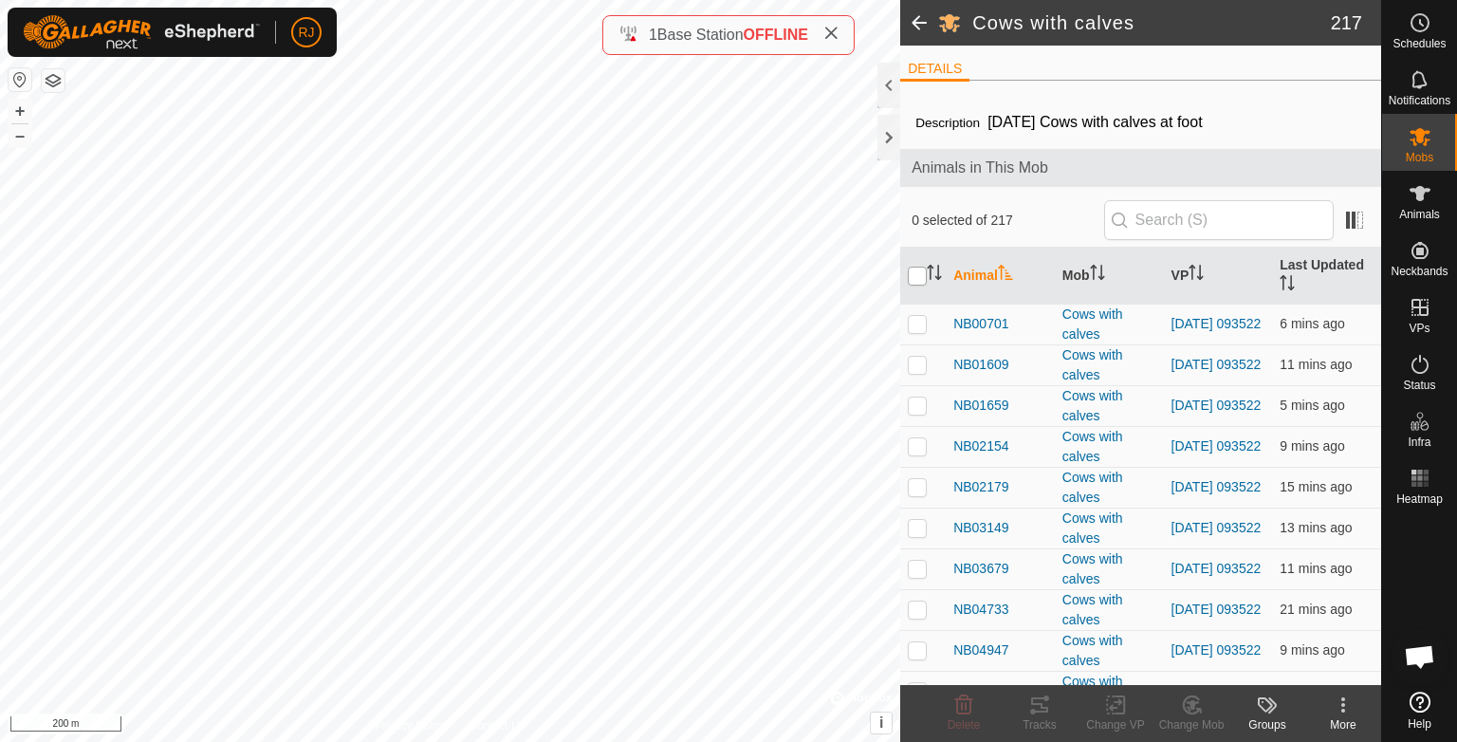
checkbox input "true"
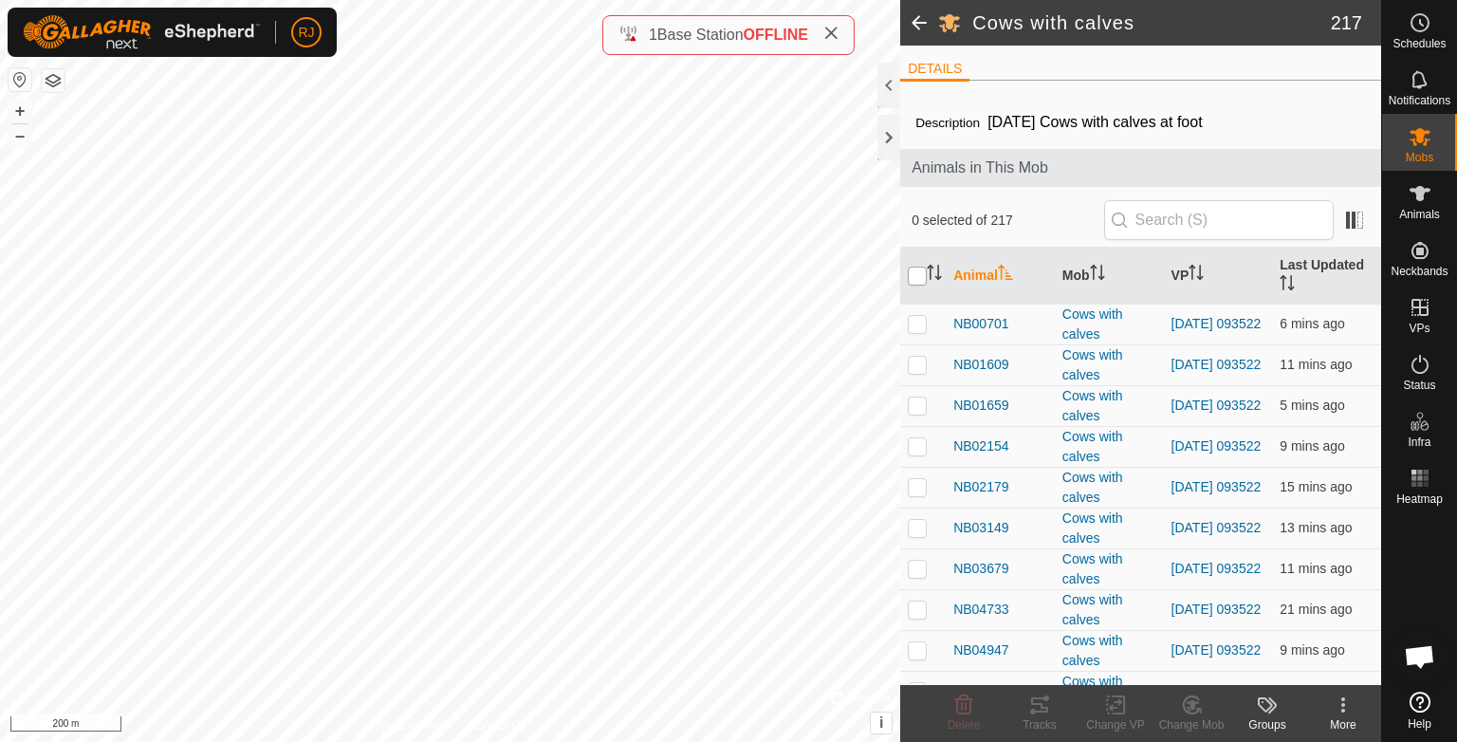
checkbox input "true"
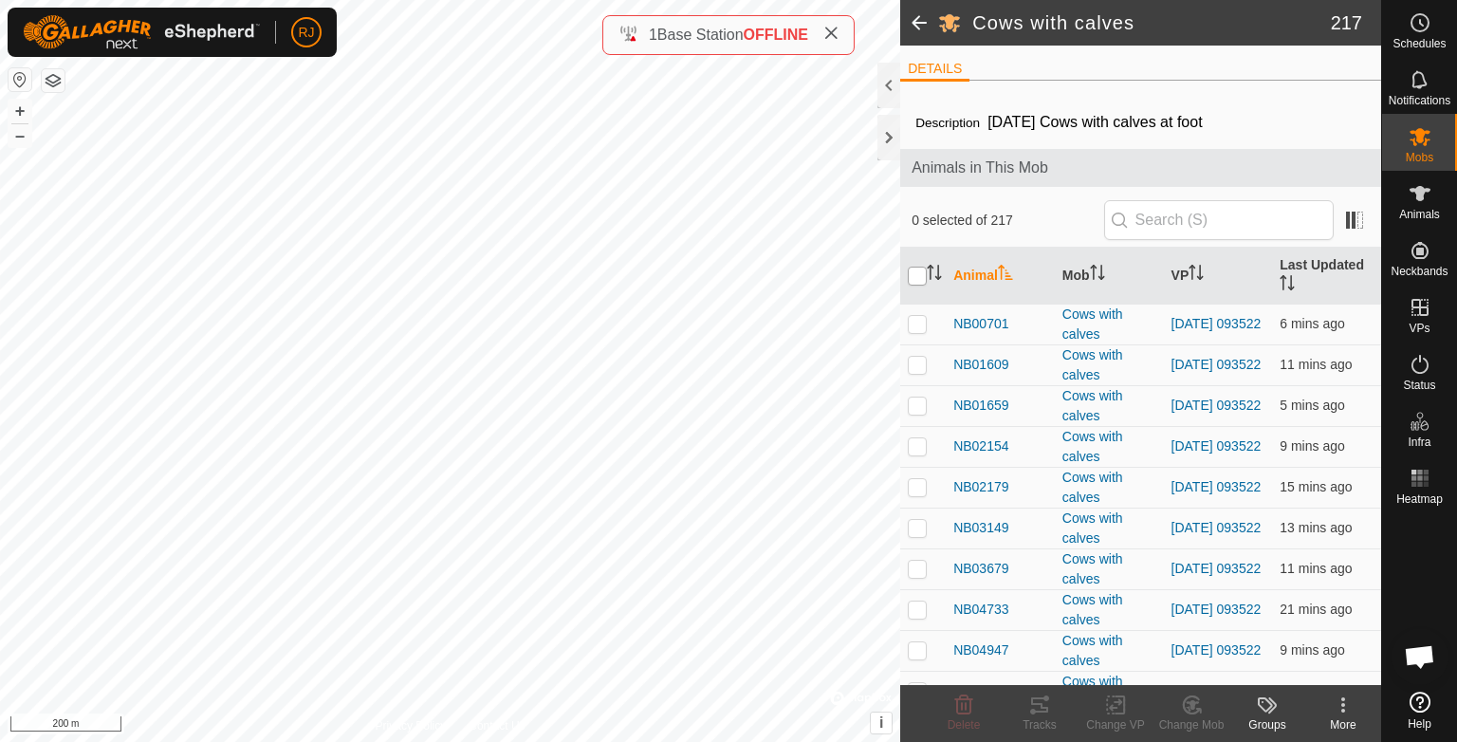
checkbox input "true"
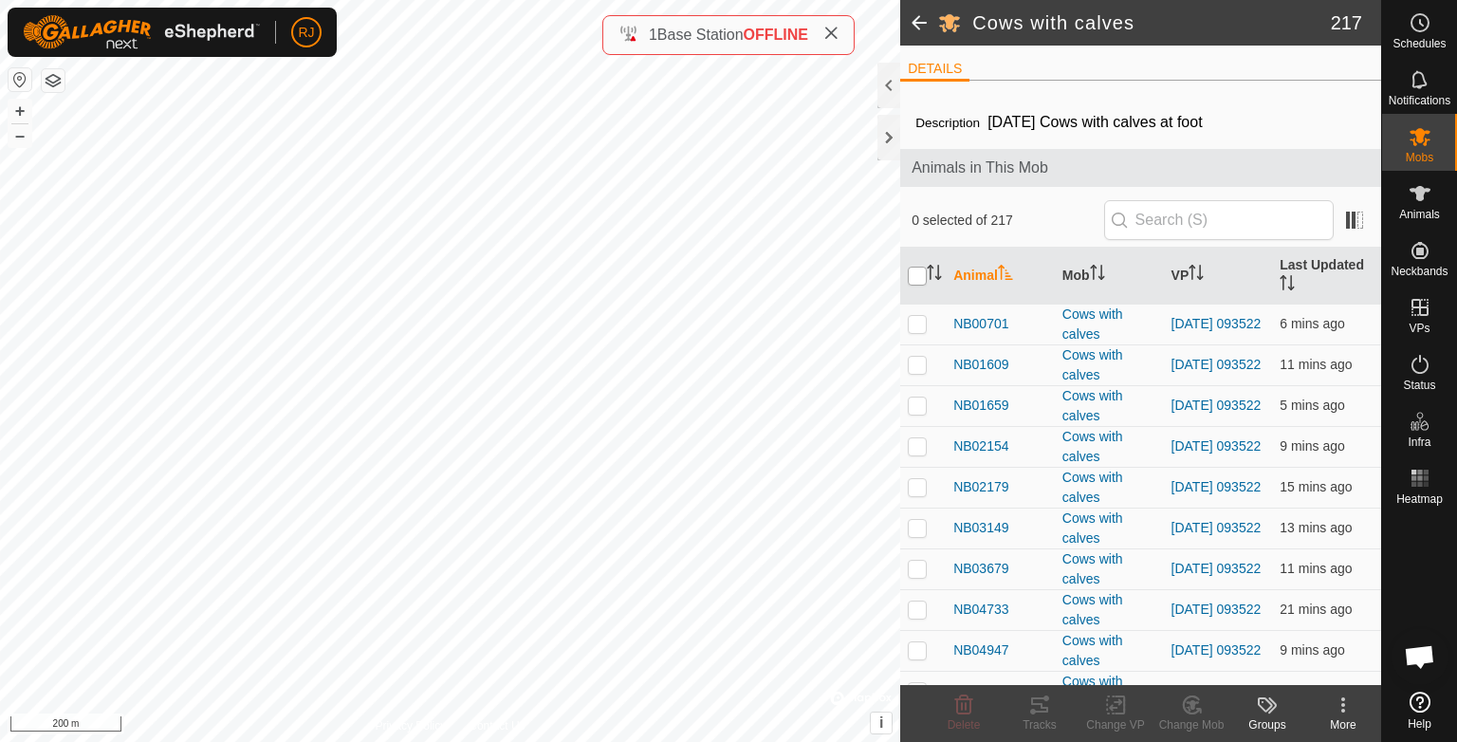
checkbox input "true"
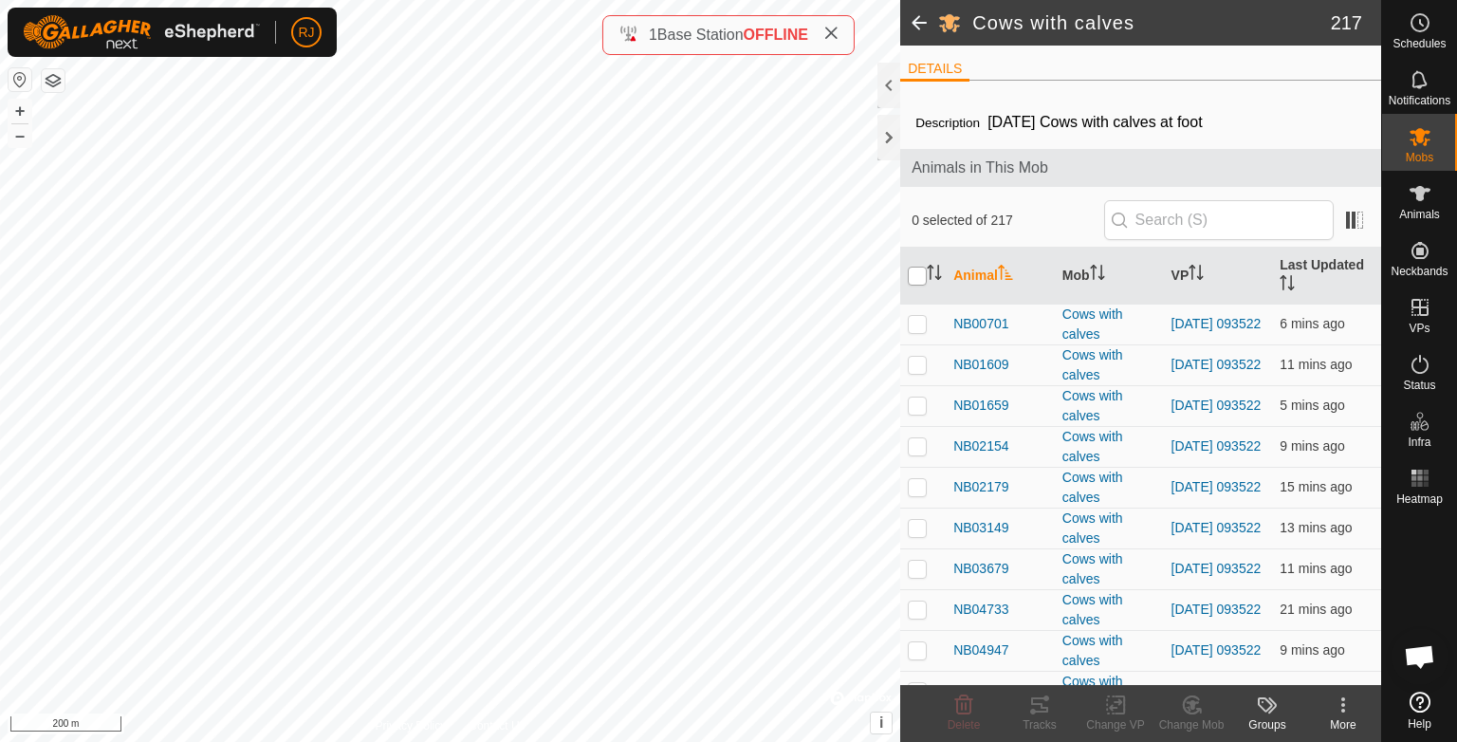
checkbox input "true"
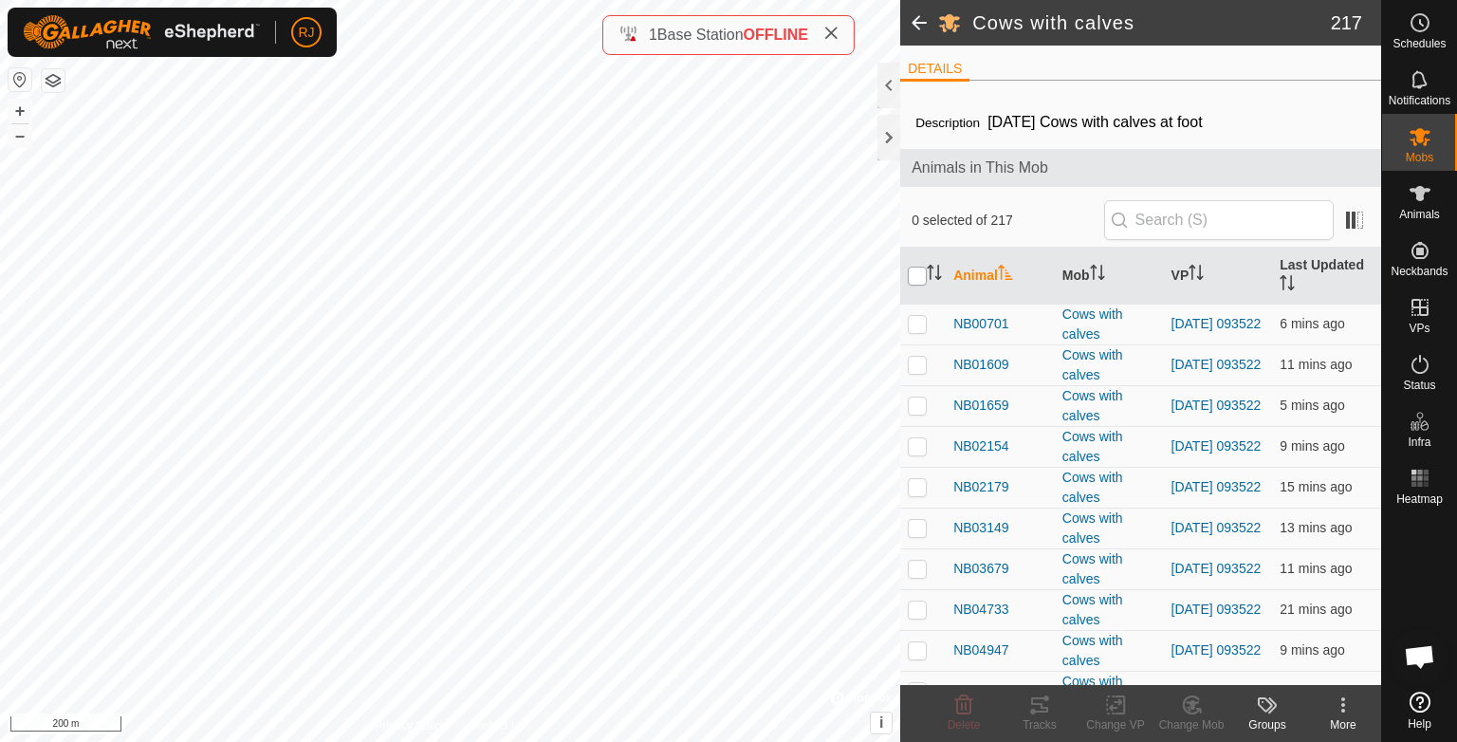
checkbox input "true"
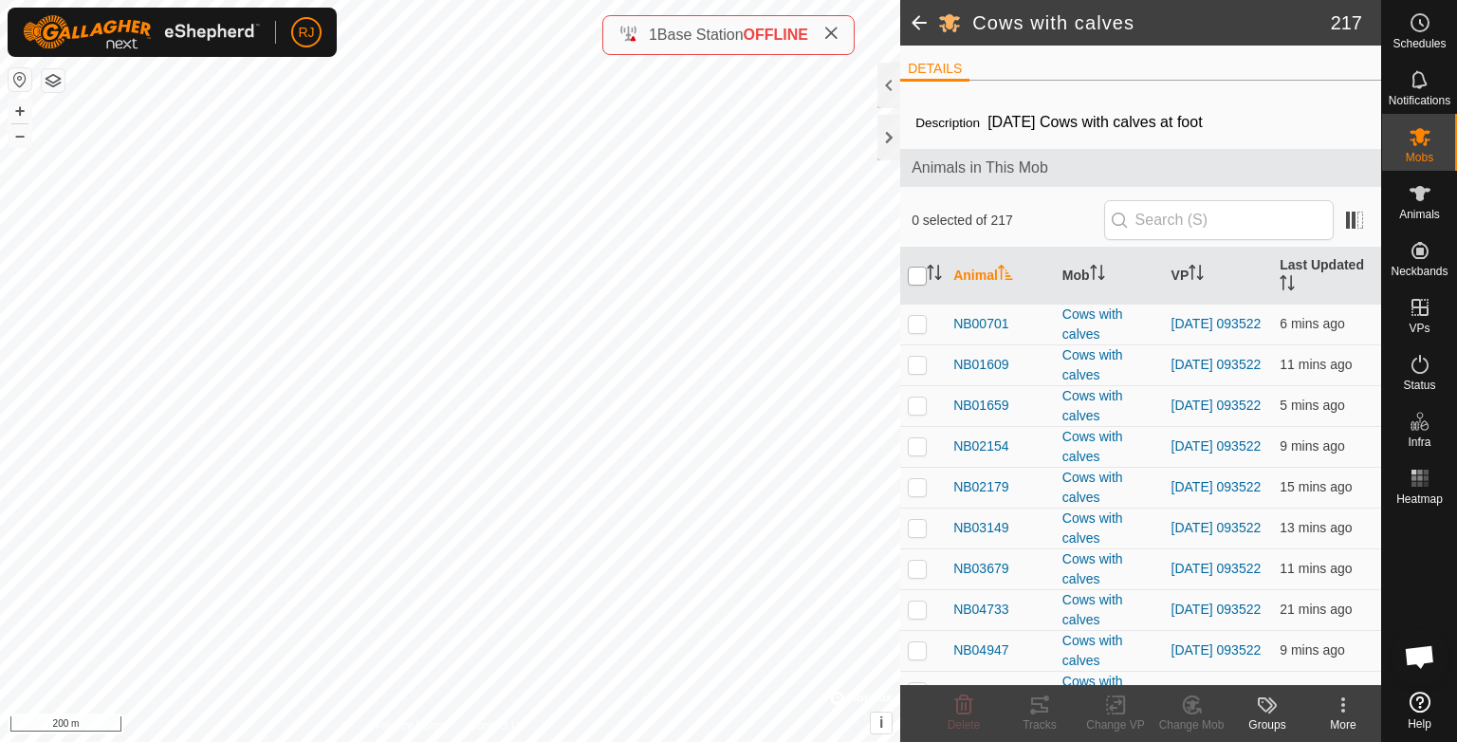
checkbox input "true"
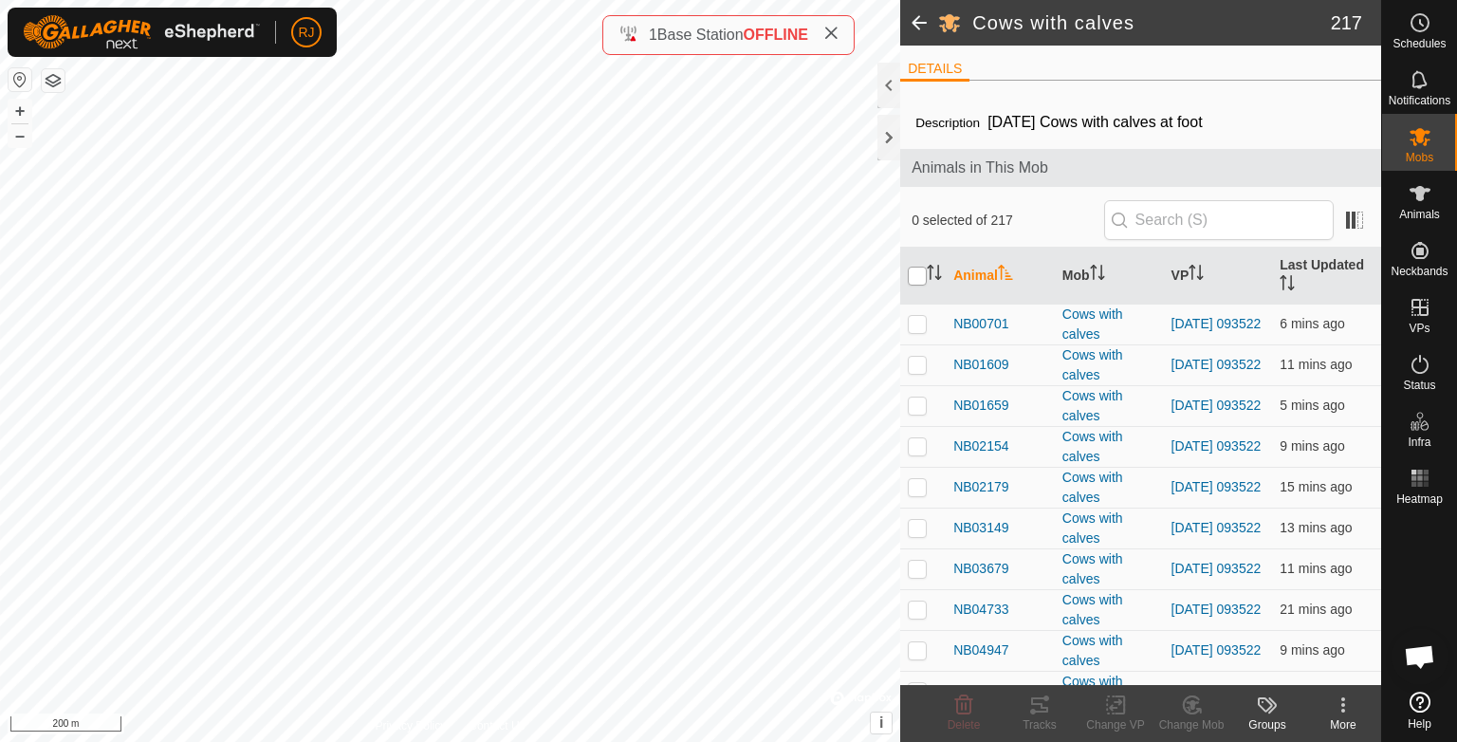
checkbox input "true"
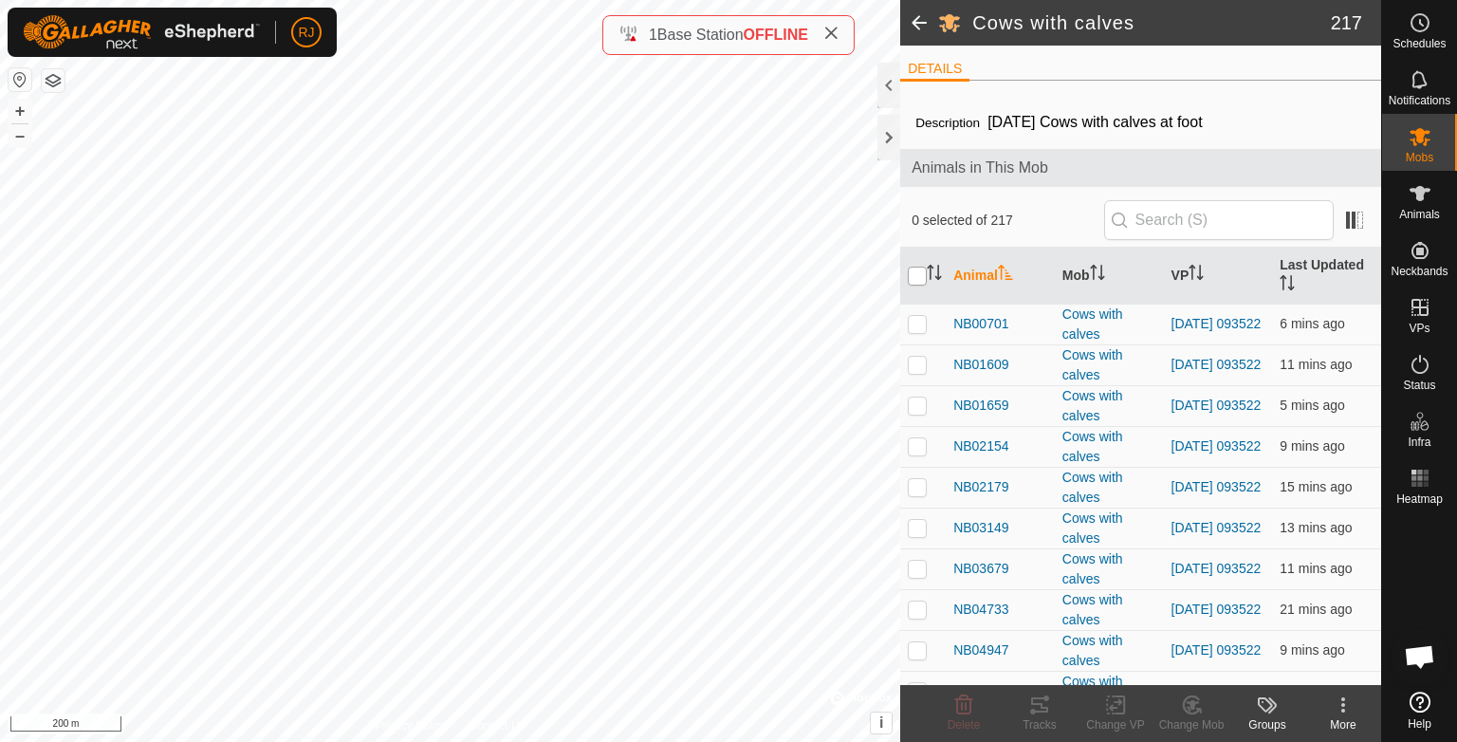
checkbox input "true"
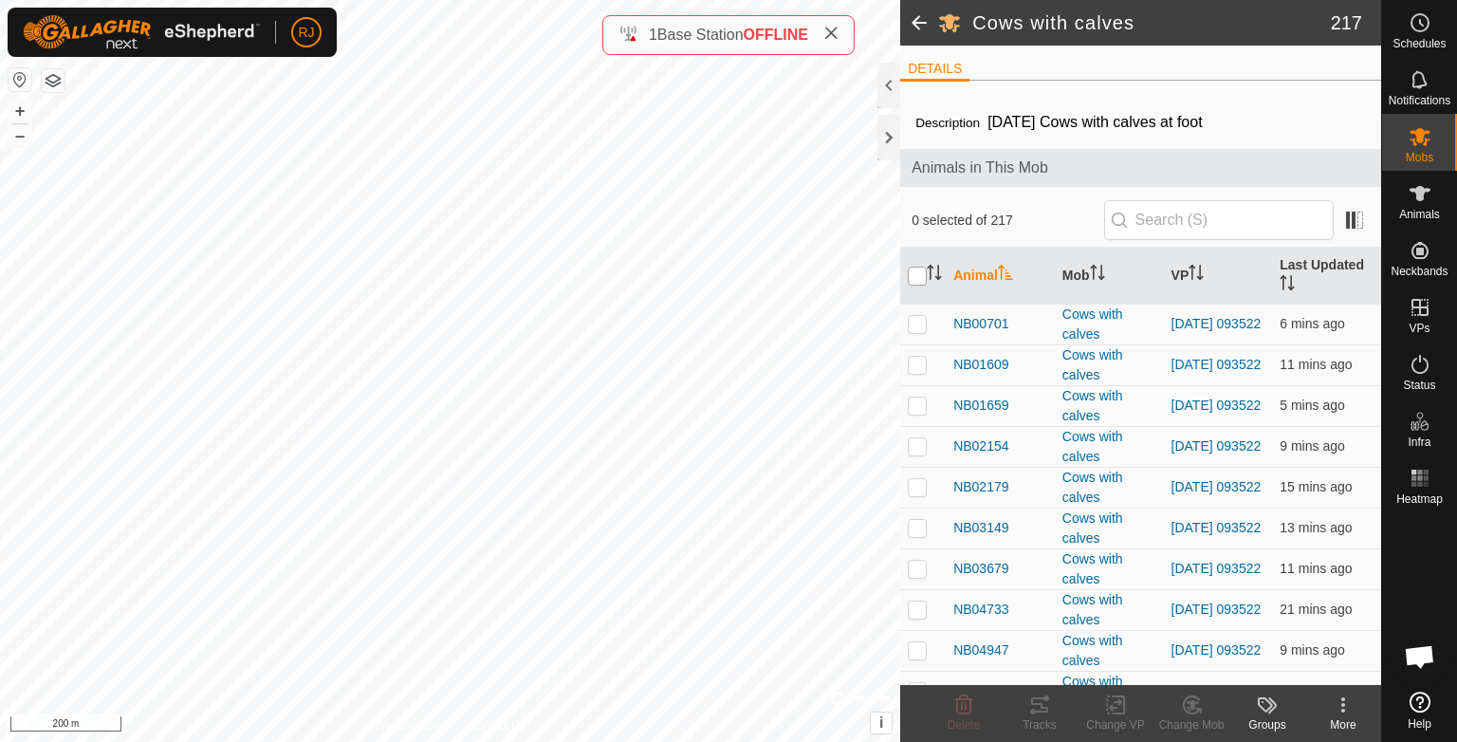
checkbox input "true"
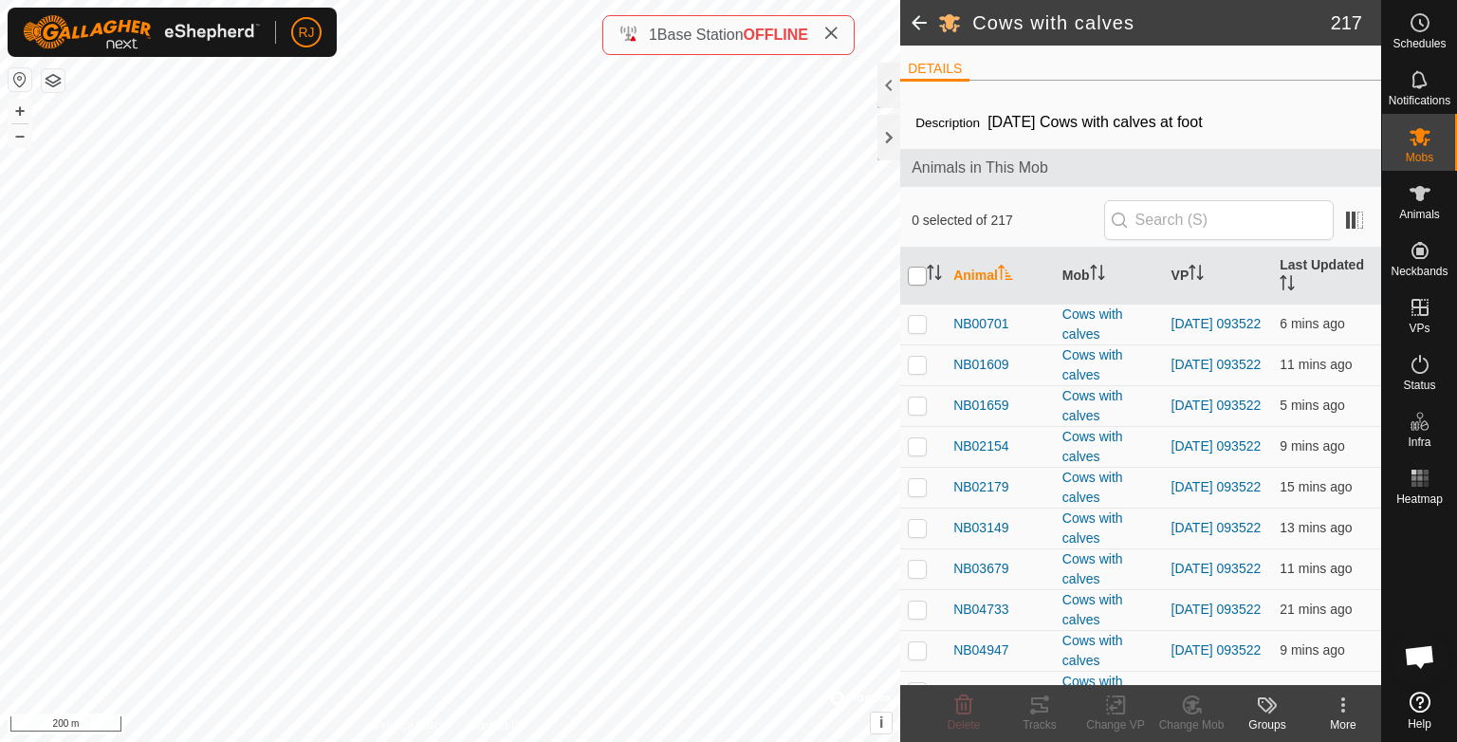
checkbox input "true"
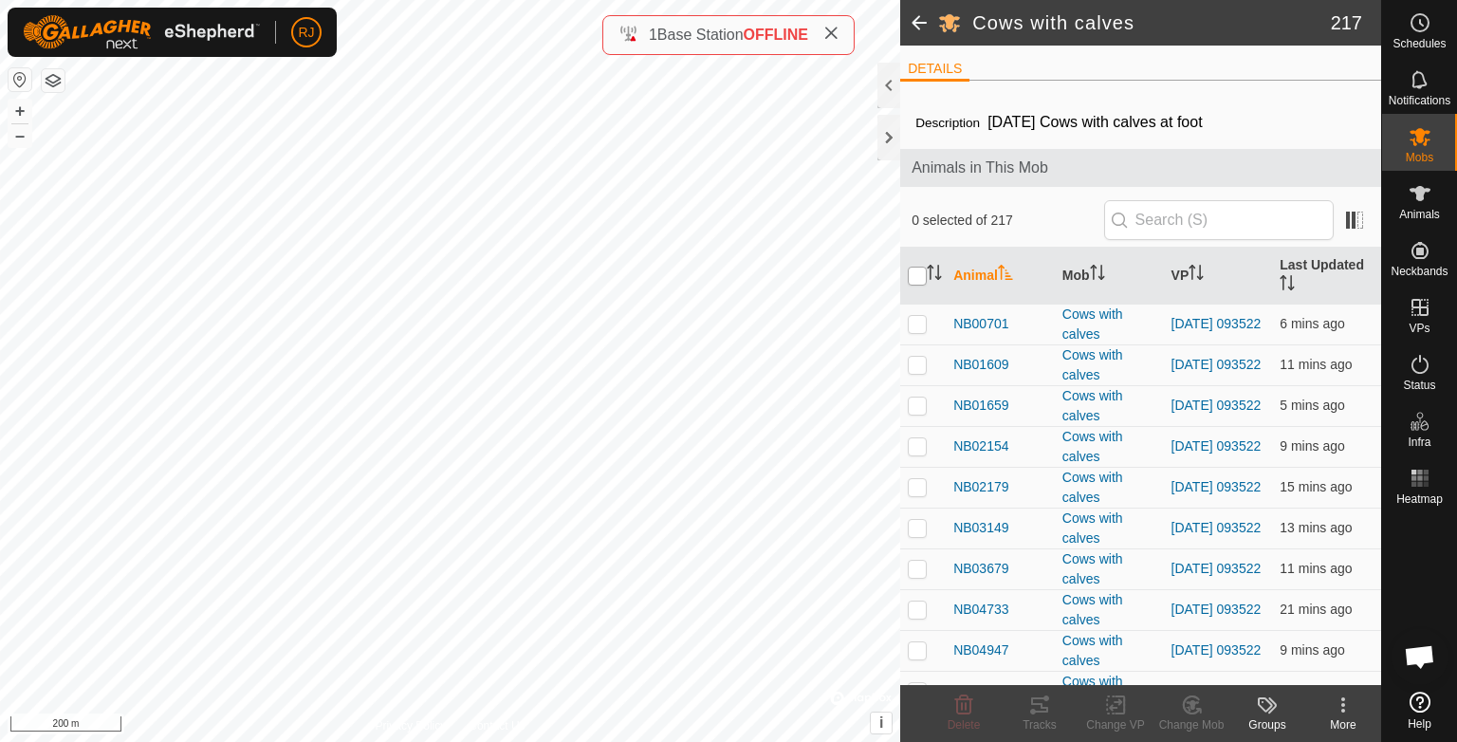
checkbox input "true"
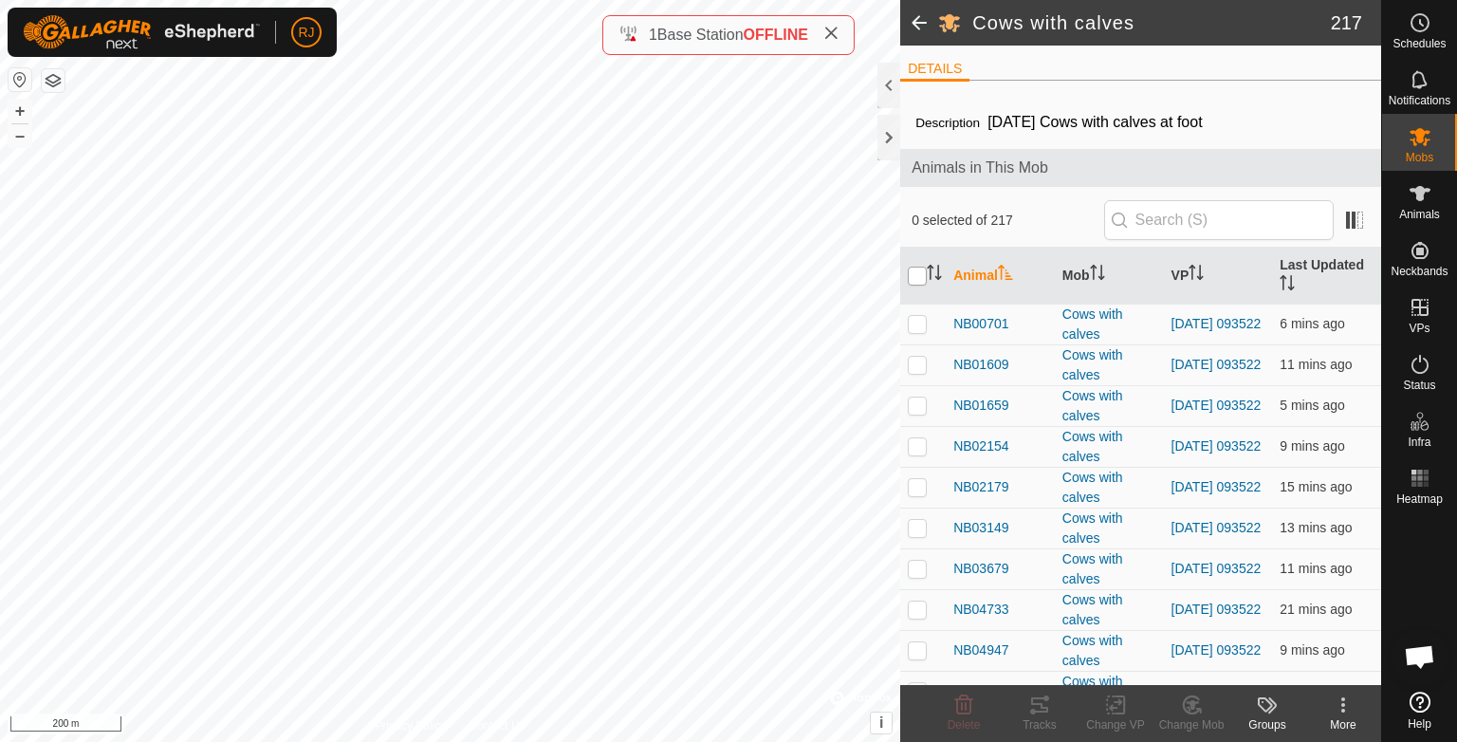
checkbox input "true"
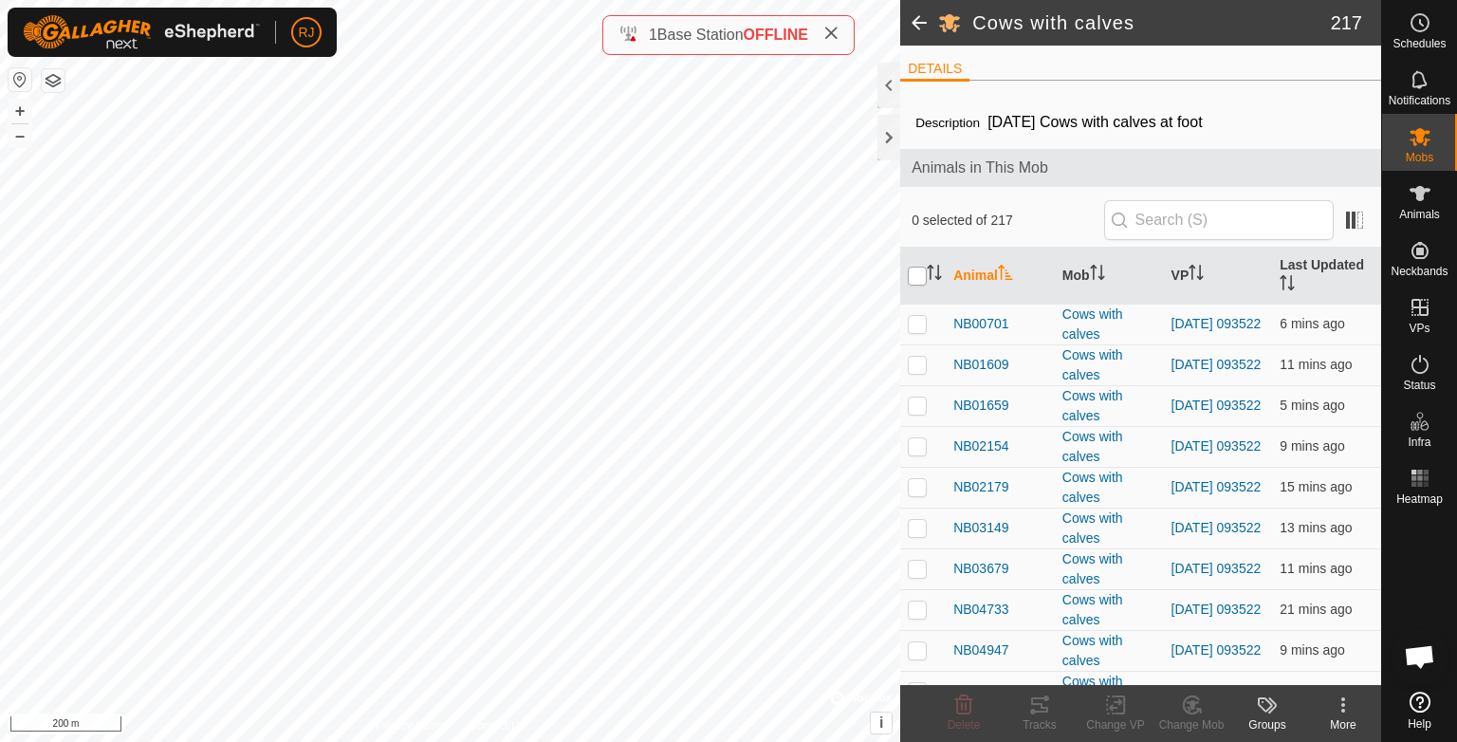
checkbox input "true"
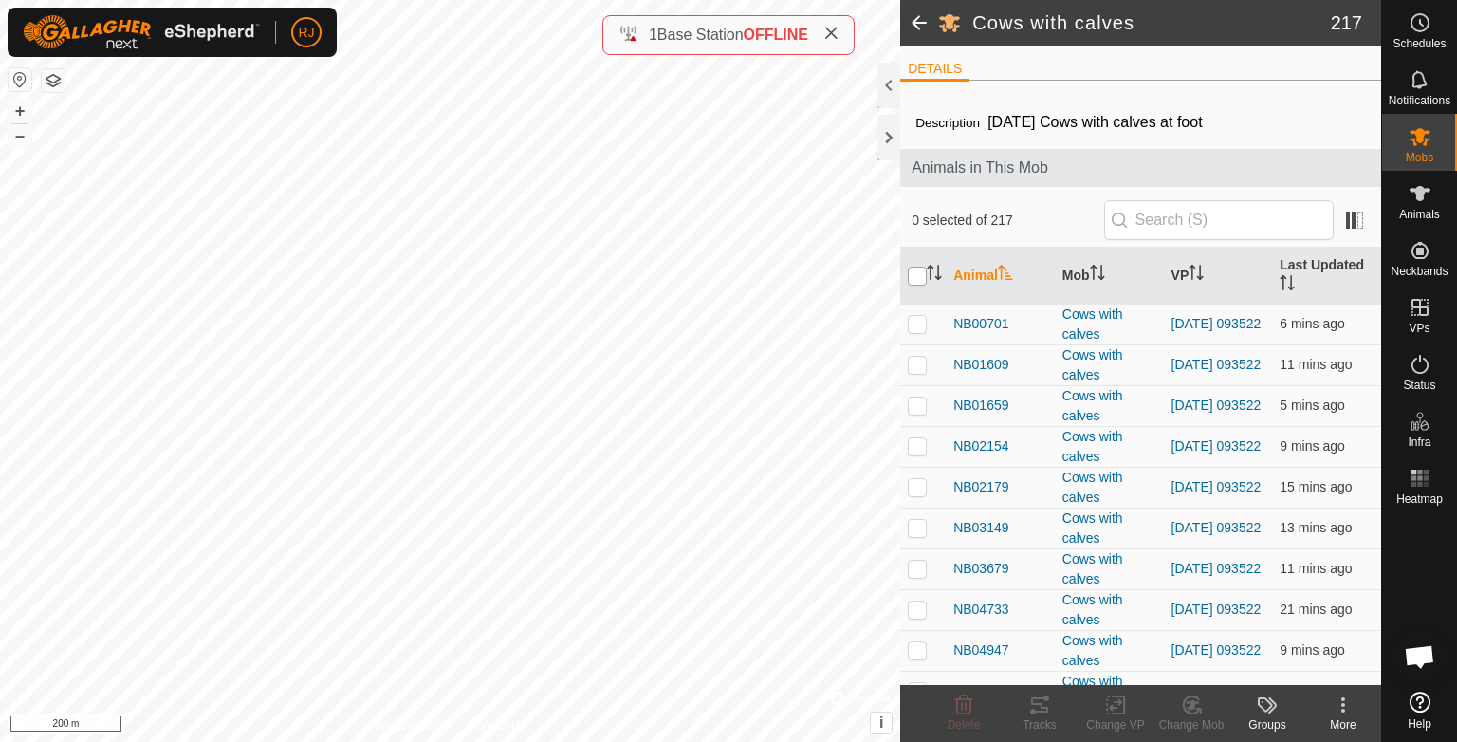
checkbox input "true"
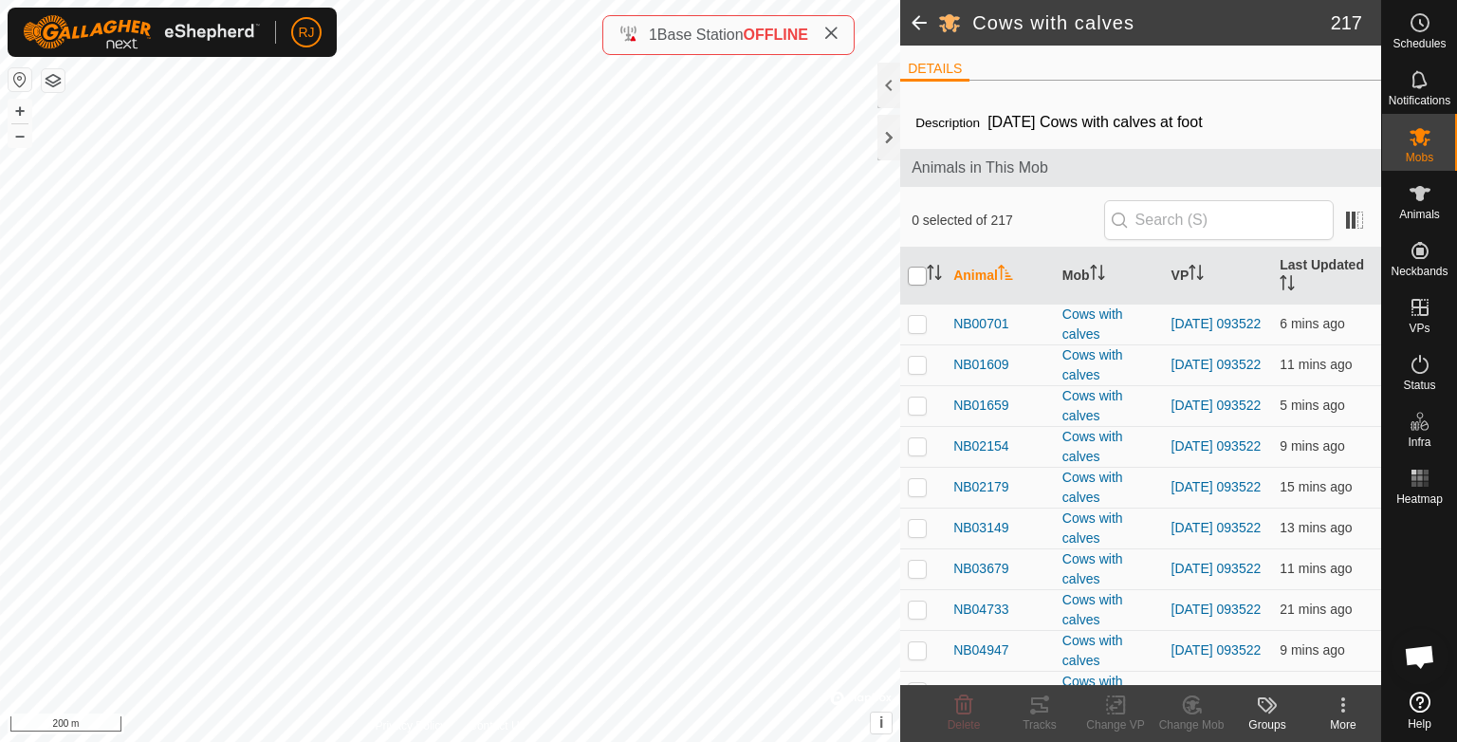
checkbox input "true"
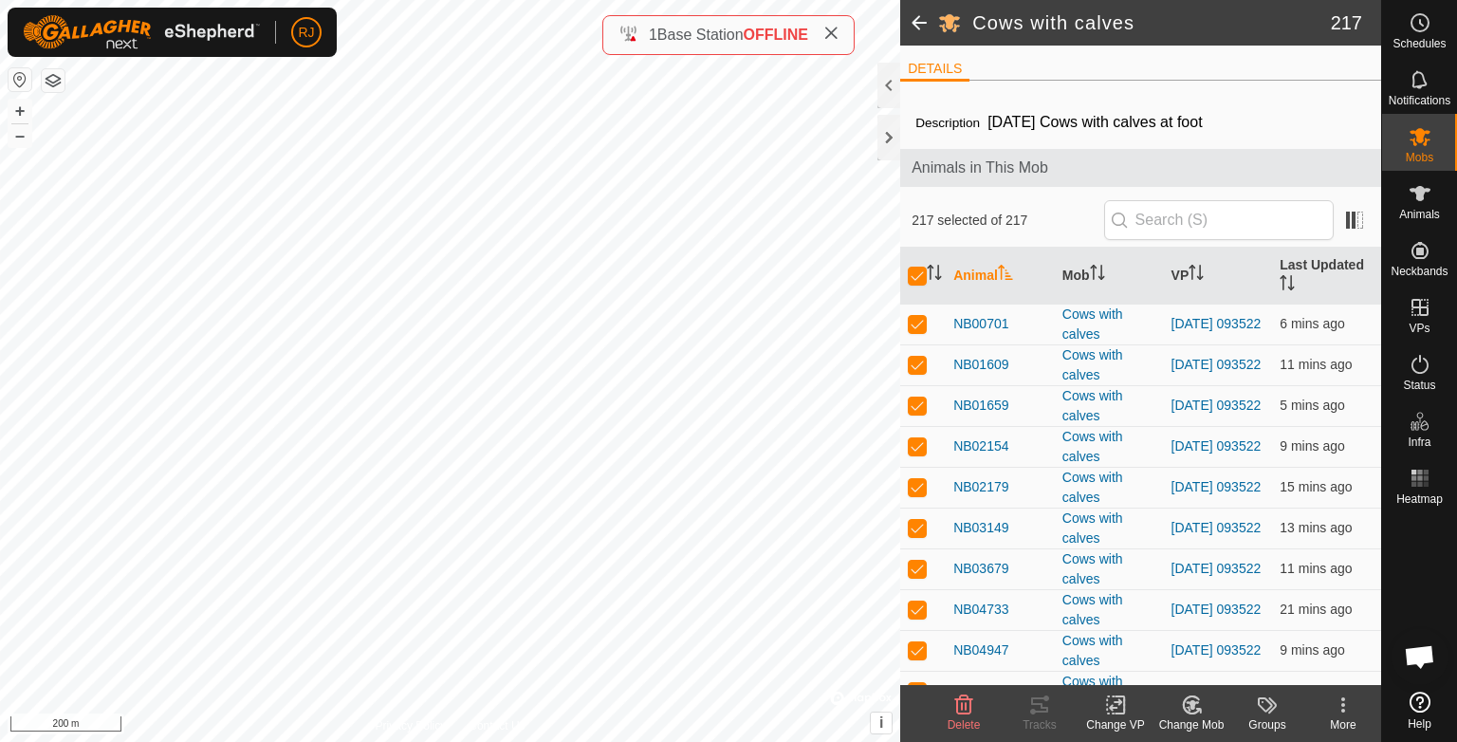
click at [1112, 705] on icon at bounding box center [1115, 705] width 13 height 12
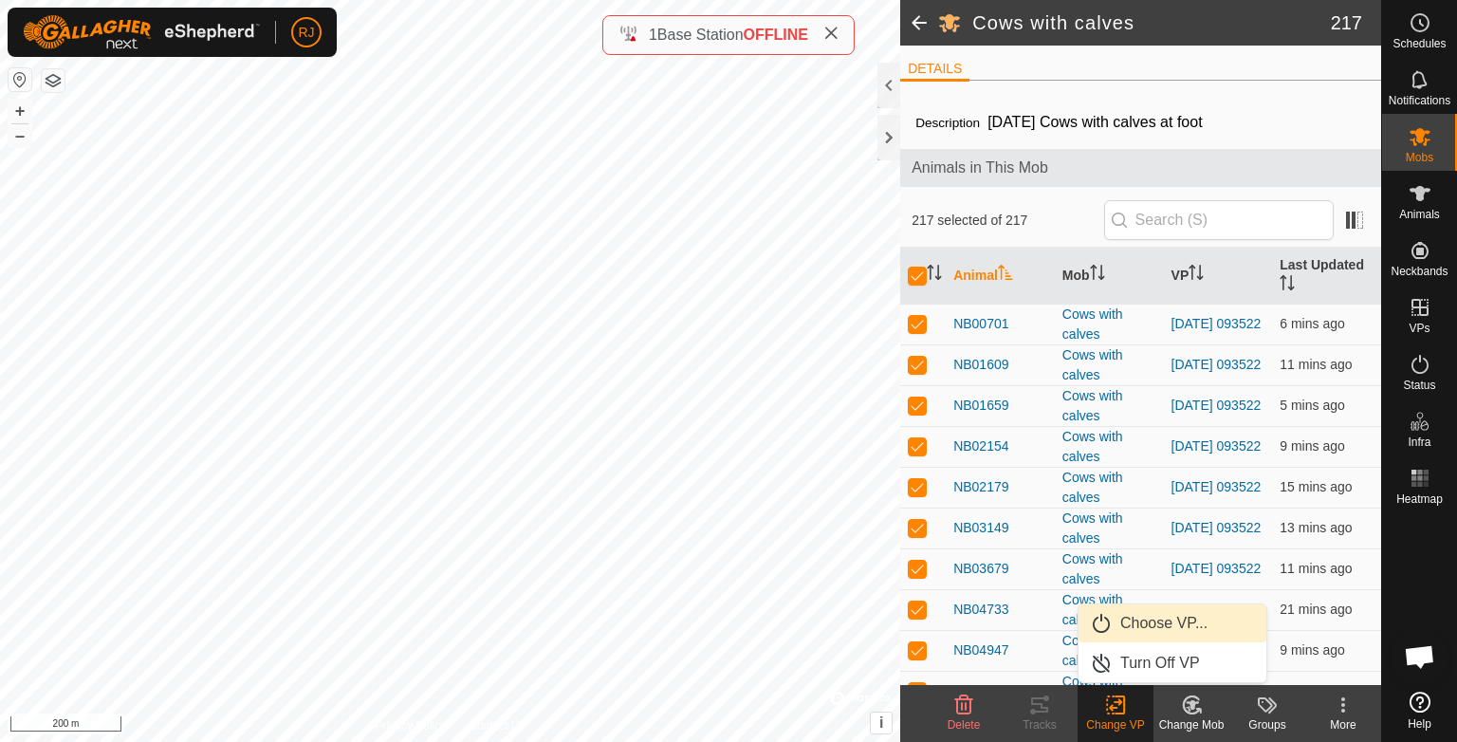
click at [1145, 623] on link "Choose VP..." at bounding box center [1172, 623] width 188 height 38
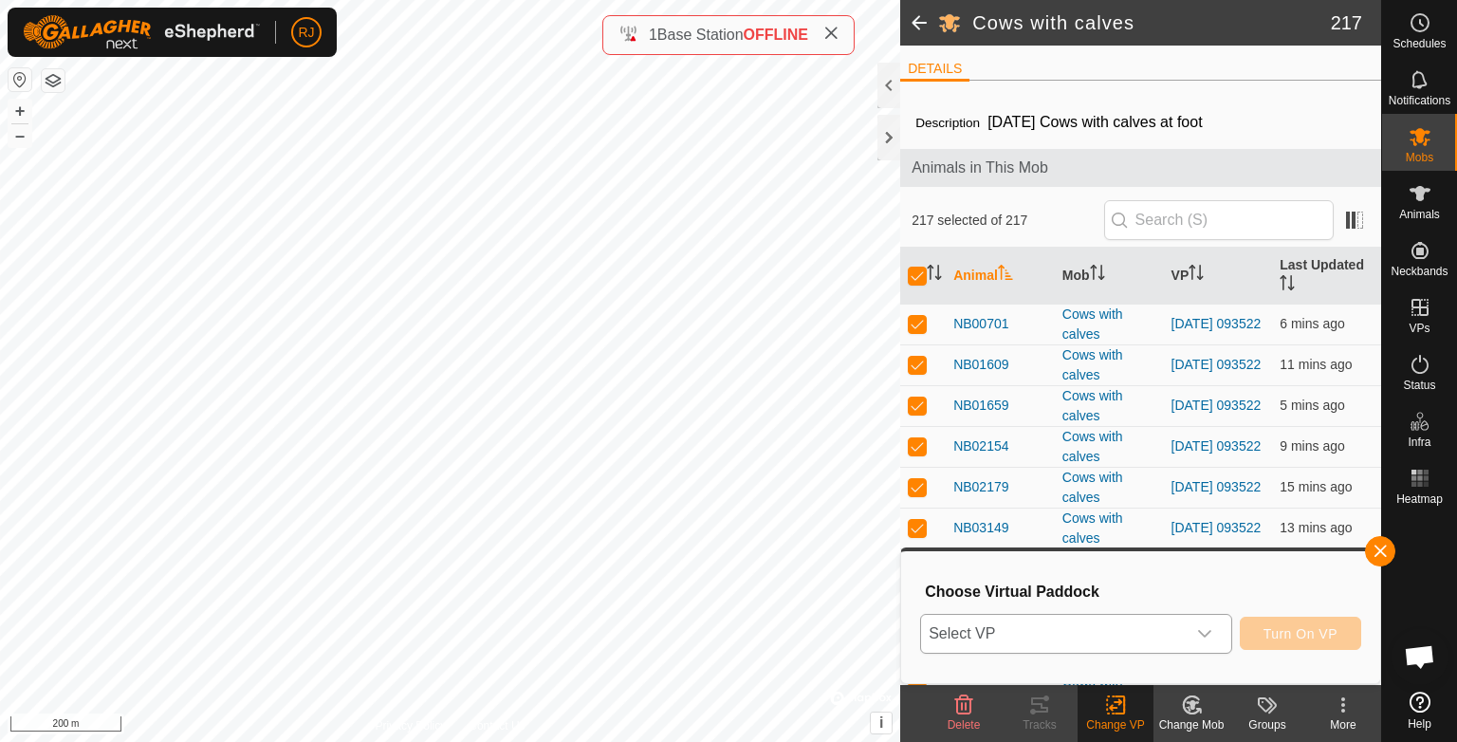
click at [1151, 637] on span "Select VP" at bounding box center [1053, 634] width 265 height 38
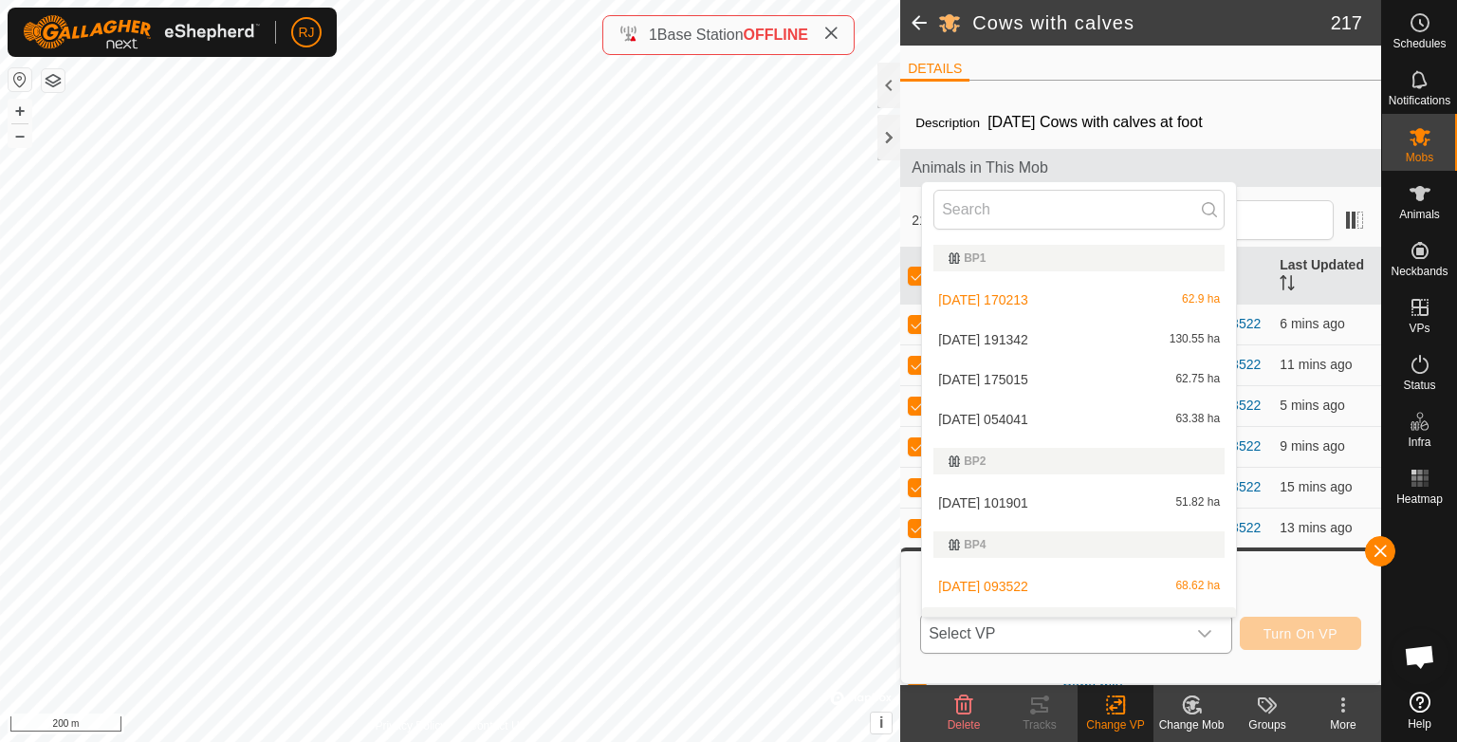
scroll to position [28, 0]
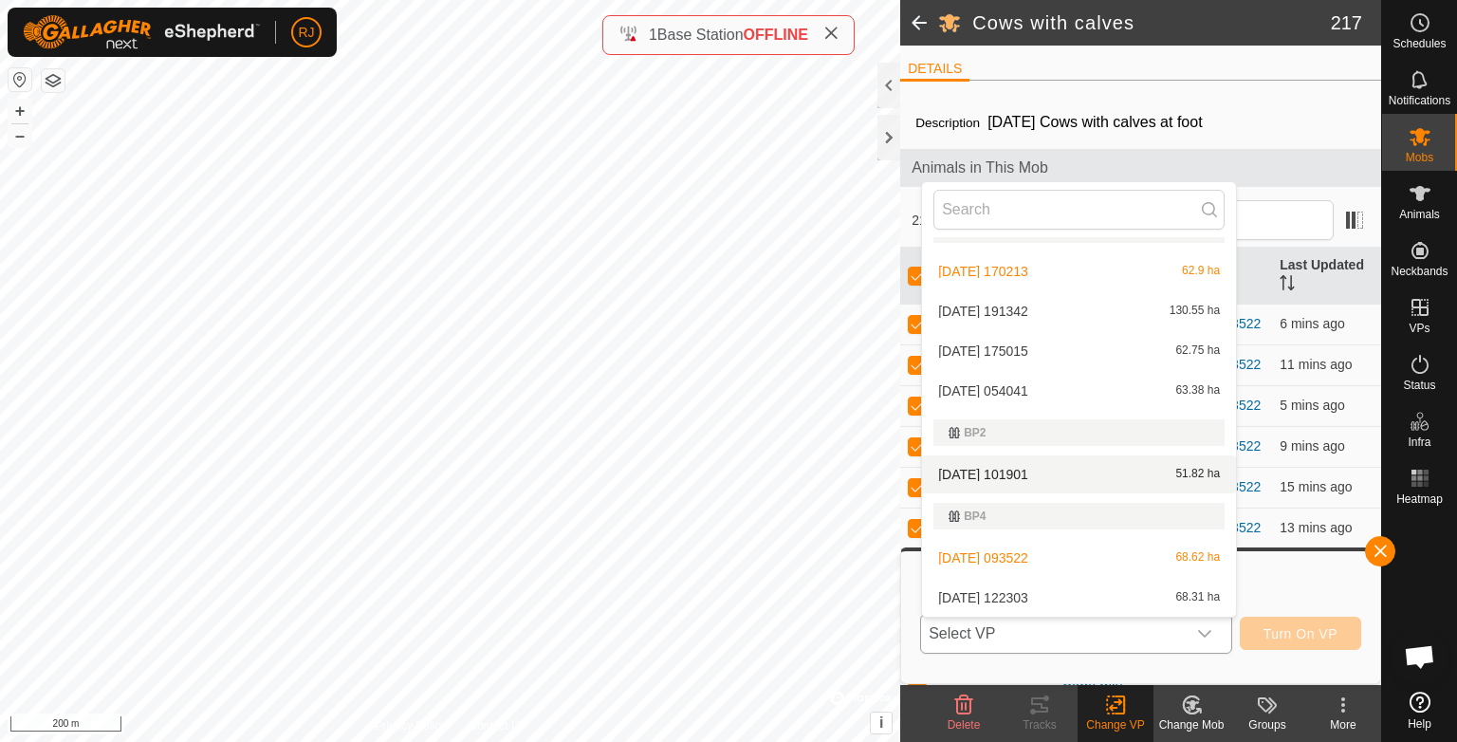
click at [972, 469] on li "[DATE] 101901 51.82 ha" at bounding box center [1079, 474] width 314 height 38
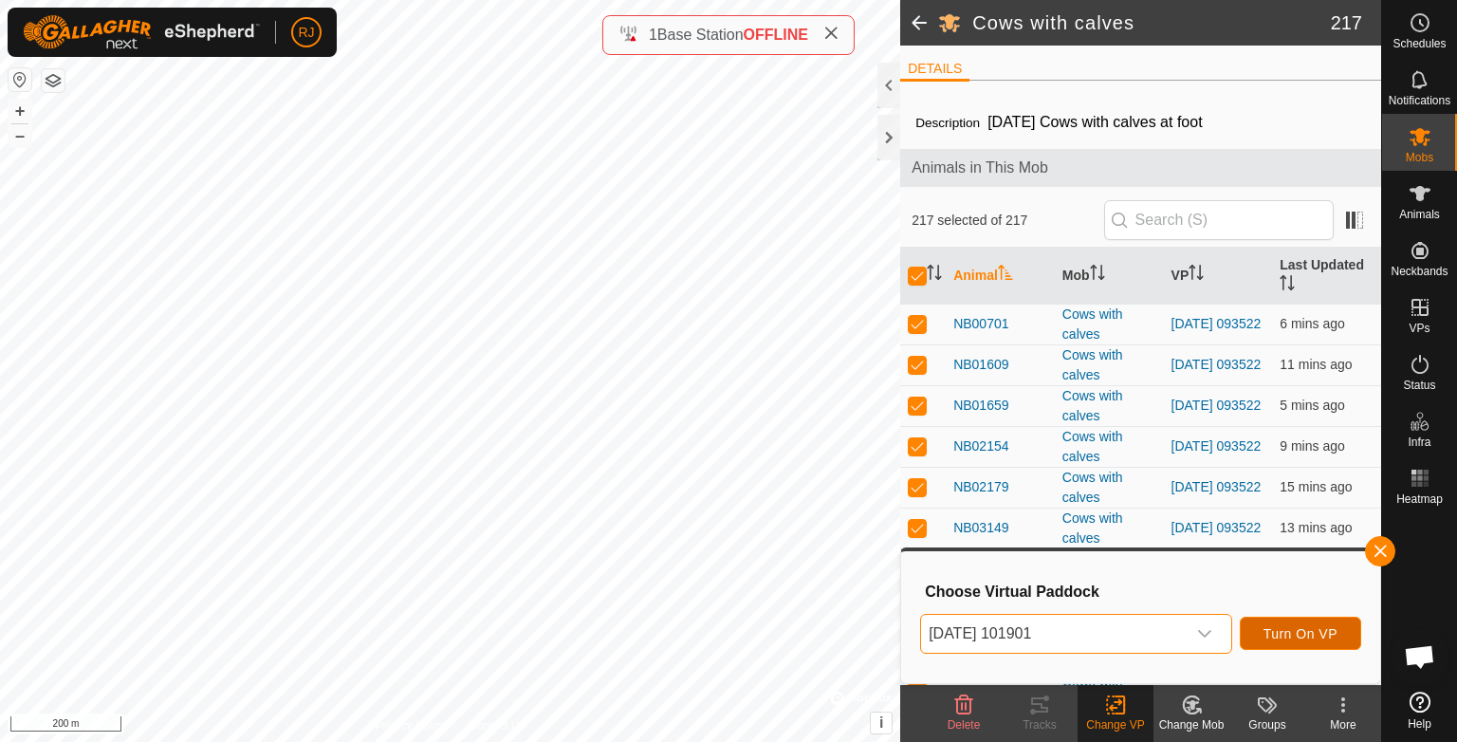
click at [1291, 635] on span "Turn On VP" at bounding box center [1300, 633] width 74 height 15
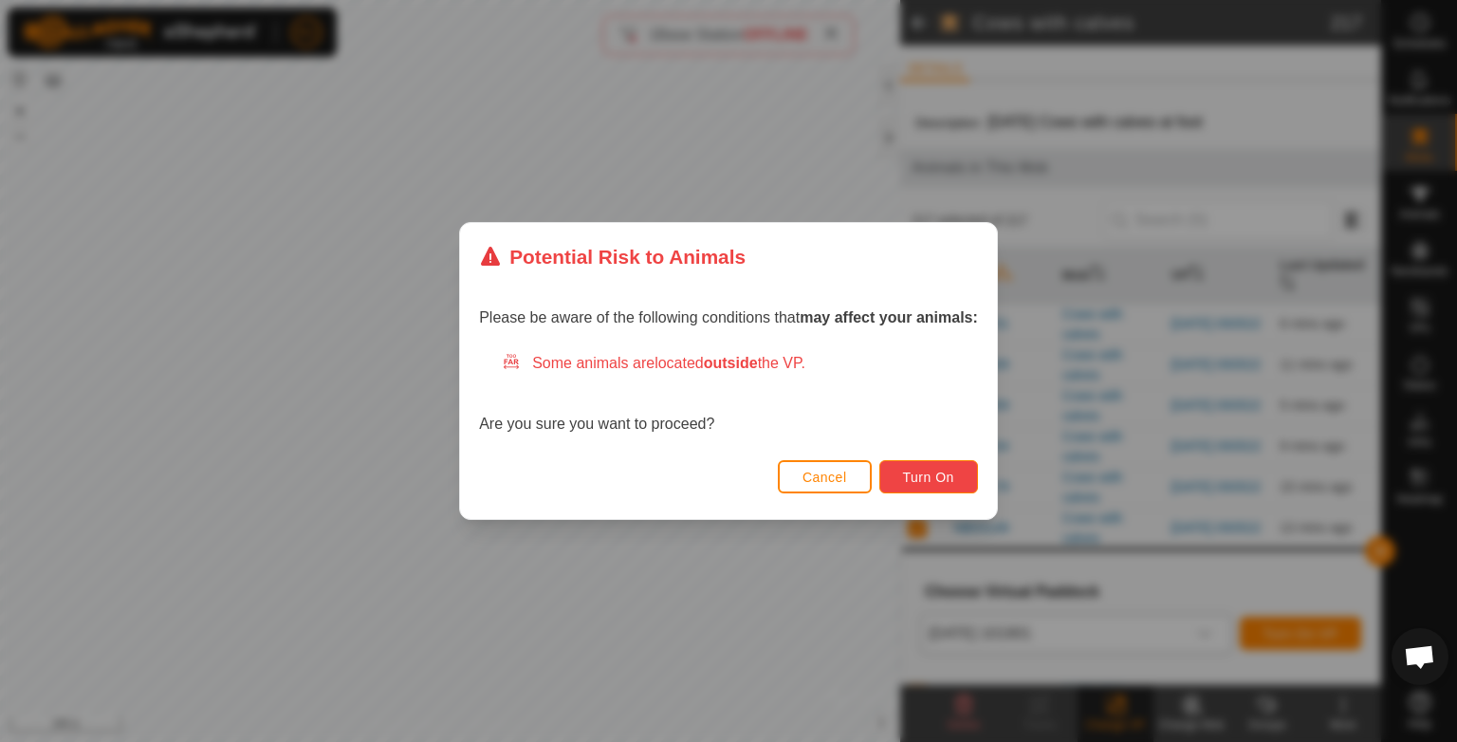
click at [926, 478] on span "Turn On" at bounding box center [928, 476] width 51 height 15
